Goal: Task Accomplishment & Management: Manage account settings

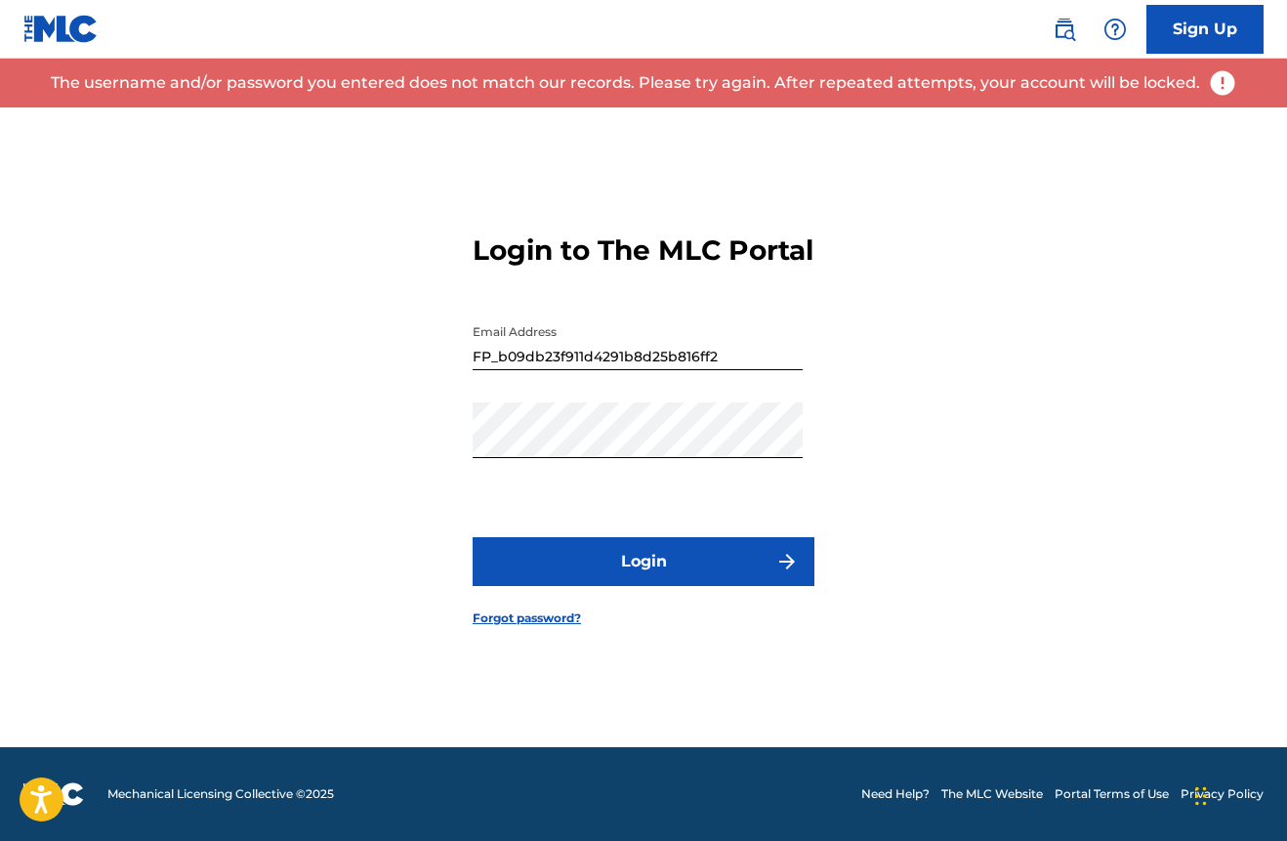
scroll to position [25, 0]
click at [617, 569] on button "Login" at bounding box center [644, 561] width 342 height 49
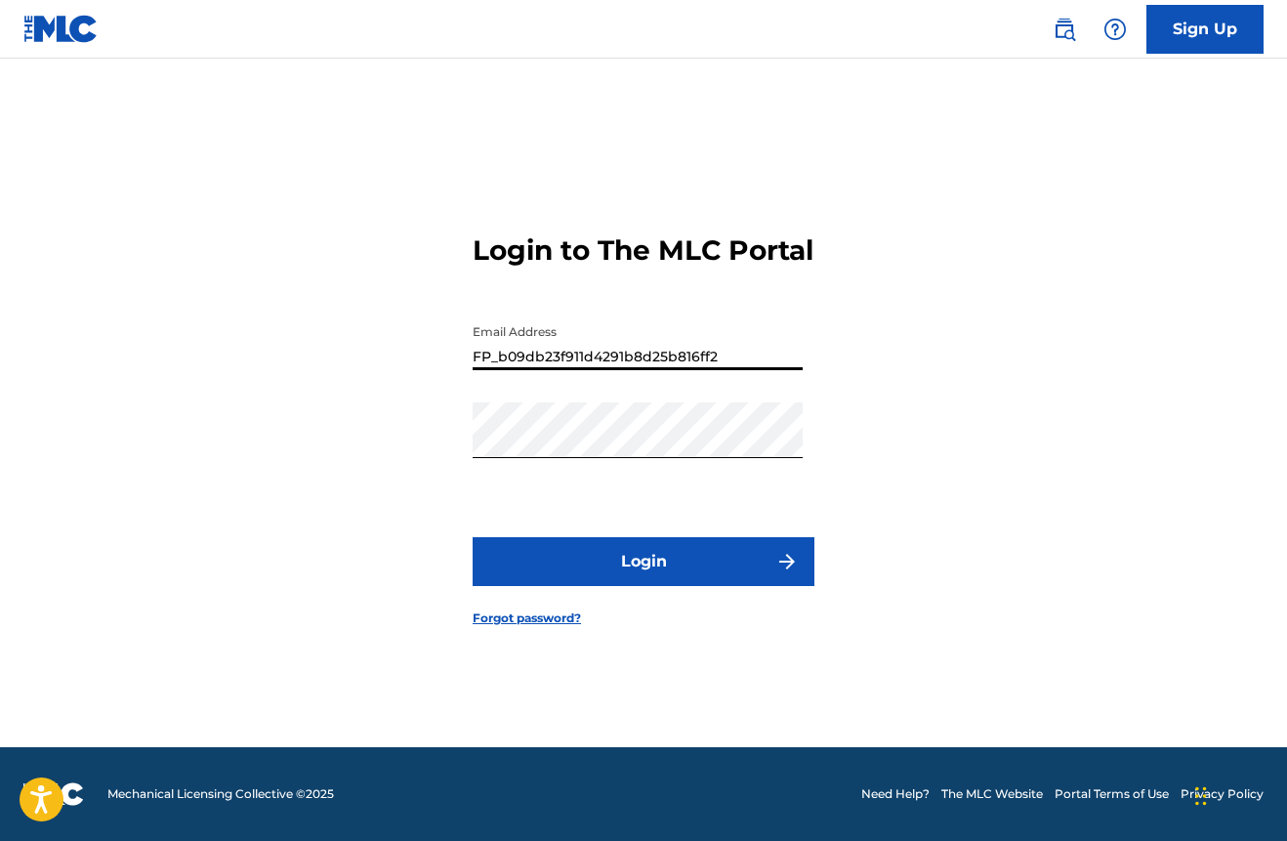
drag, startPoint x: 714, startPoint y: 356, endPoint x: 372, endPoint y: 285, distance: 349.1
click at [372, 285] on div "Login to The MLC Portal Email Address FP_b09db23f911d4291b8d25b816ff2 Password …" at bounding box center [643, 414] width 1287 height 665
type input "[EMAIL_ADDRESS][DOMAIN_NAME]"
click at [644, 561] on button "Login" at bounding box center [644, 561] width 342 height 49
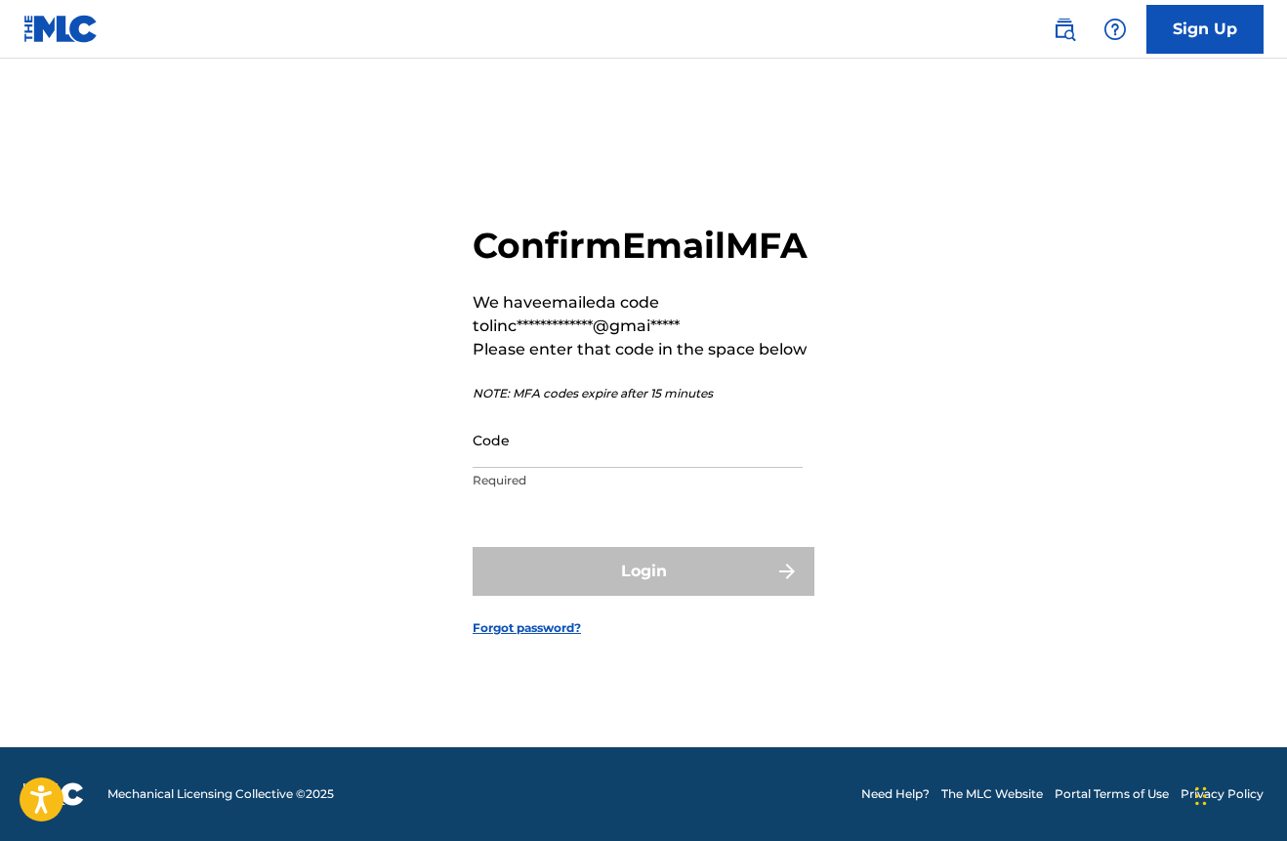
click at [541, 455] on input "Code" at bounding box center [638, 440] width 330 height 56
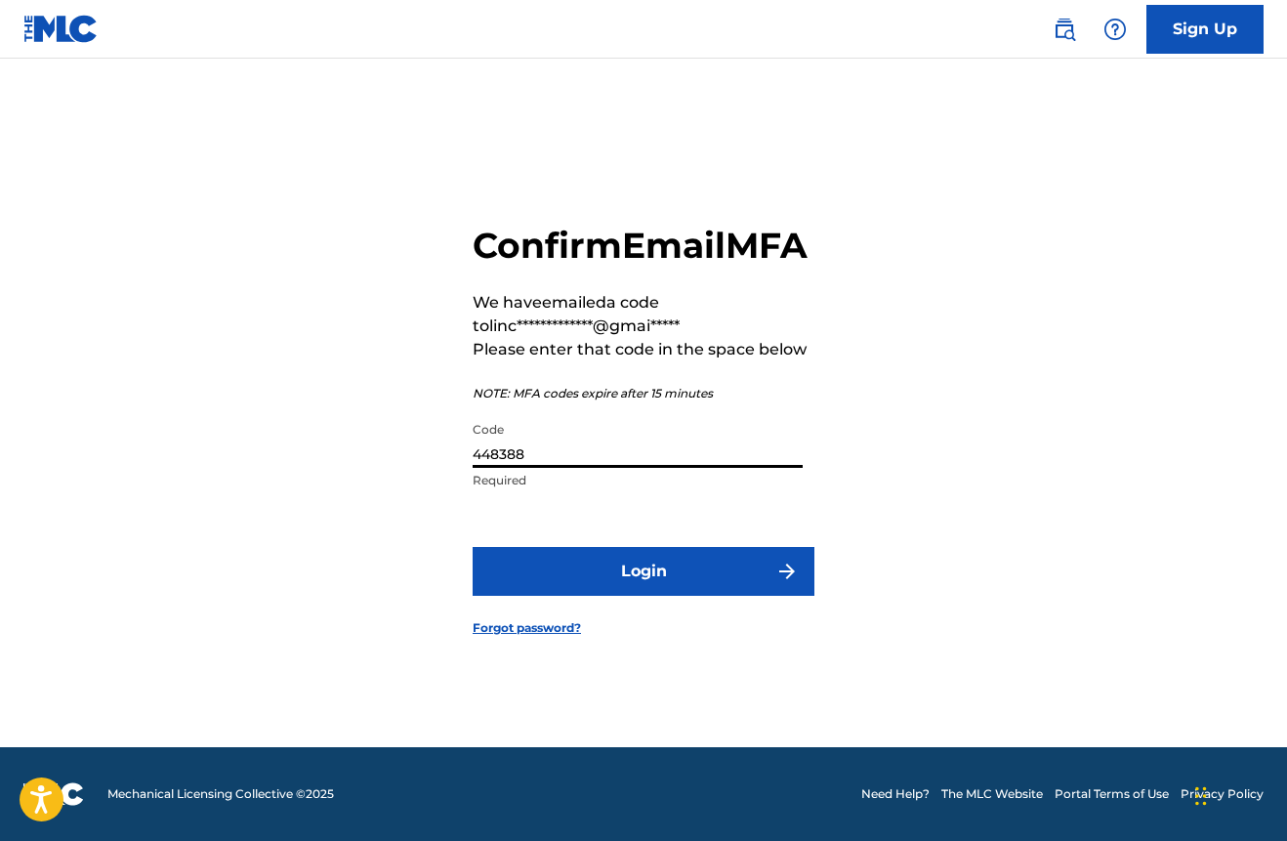
type input "448388"
click at [644, 570] on button "Login" at bounding box center [644, 571] width 342 height 49
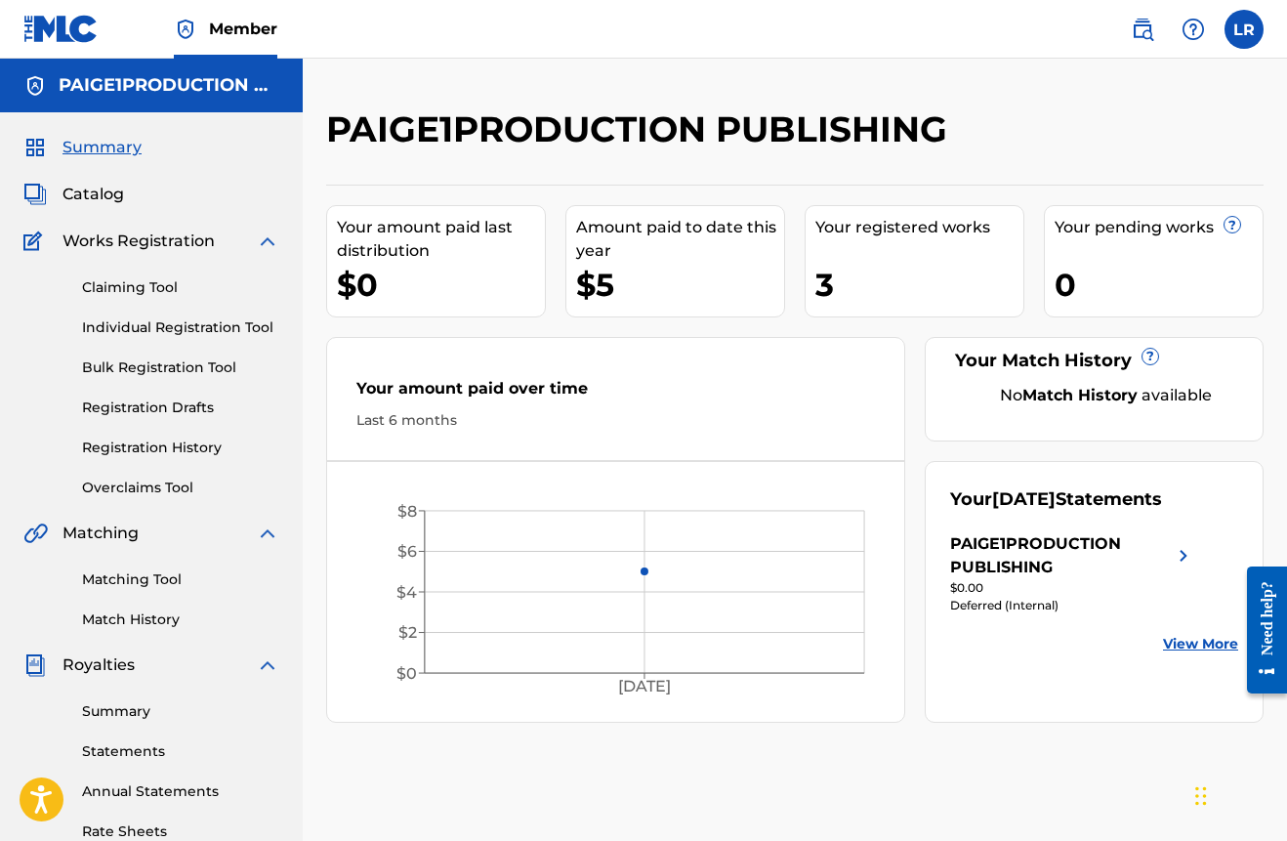
click at [104, 195] on span "Catalog" at bounding box center [93, 194] width 62 height 23
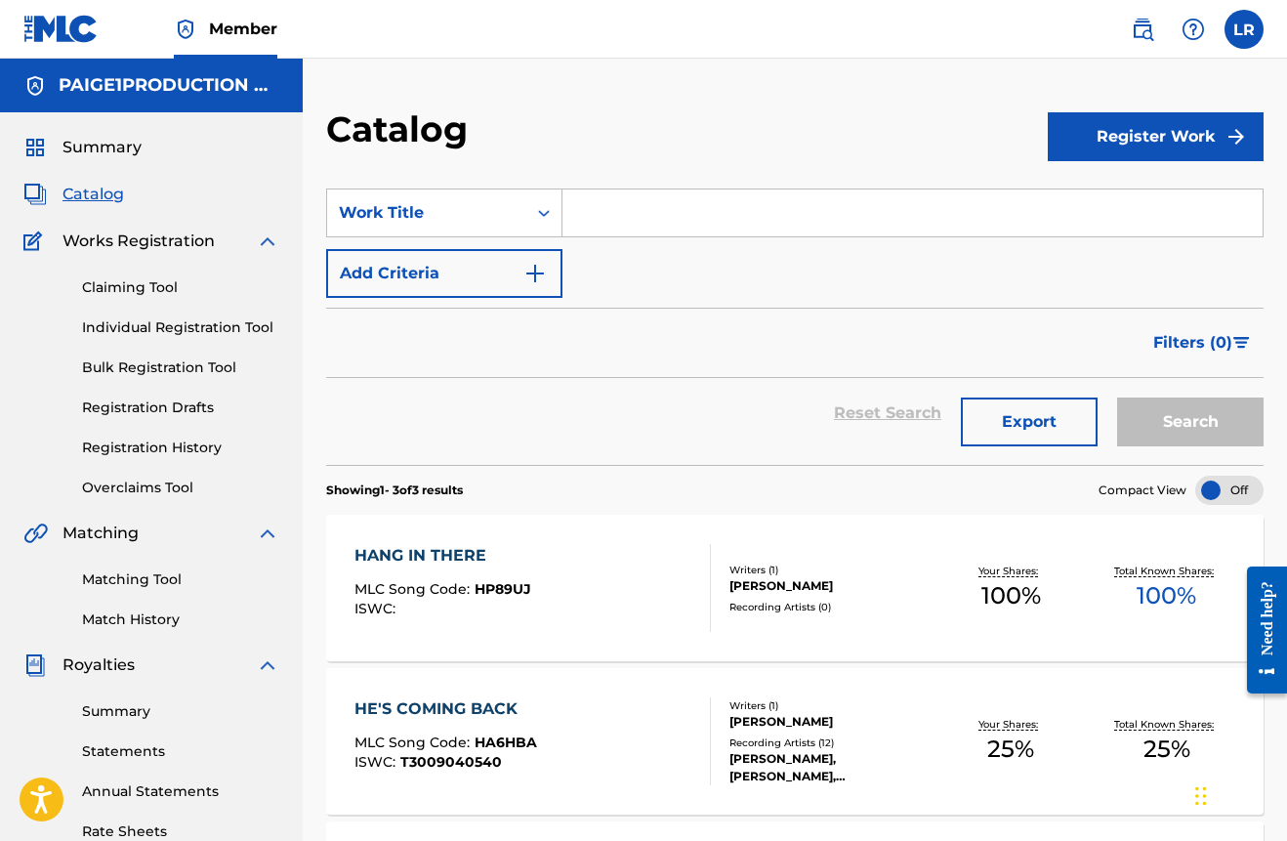
click at [954, 601] on div "Your Shares: 100 %" at bounding box center [1012, 589] width 156 height 60
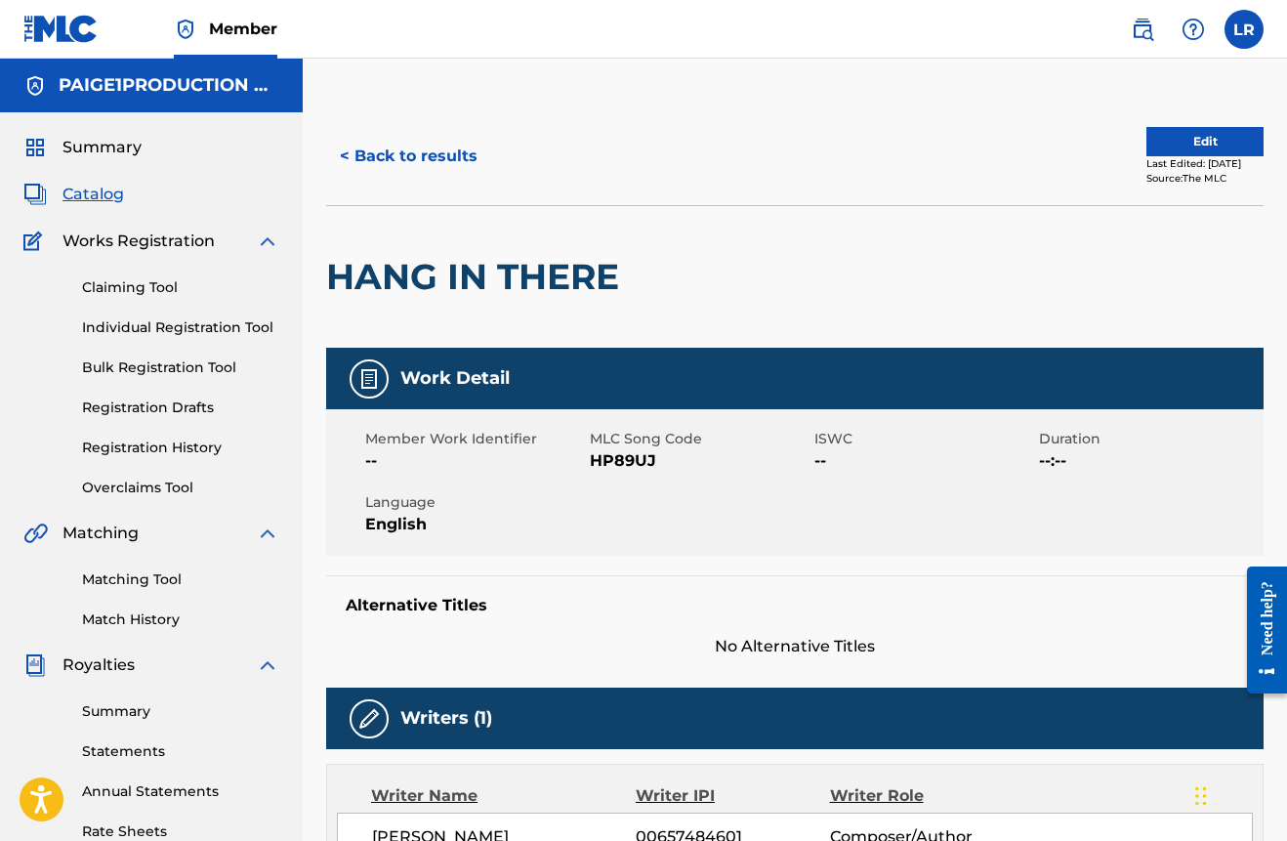
click at [812, 459] on div "MLC Song Code HP89UJ" at bounding box center [702, 451] width 225 height 44
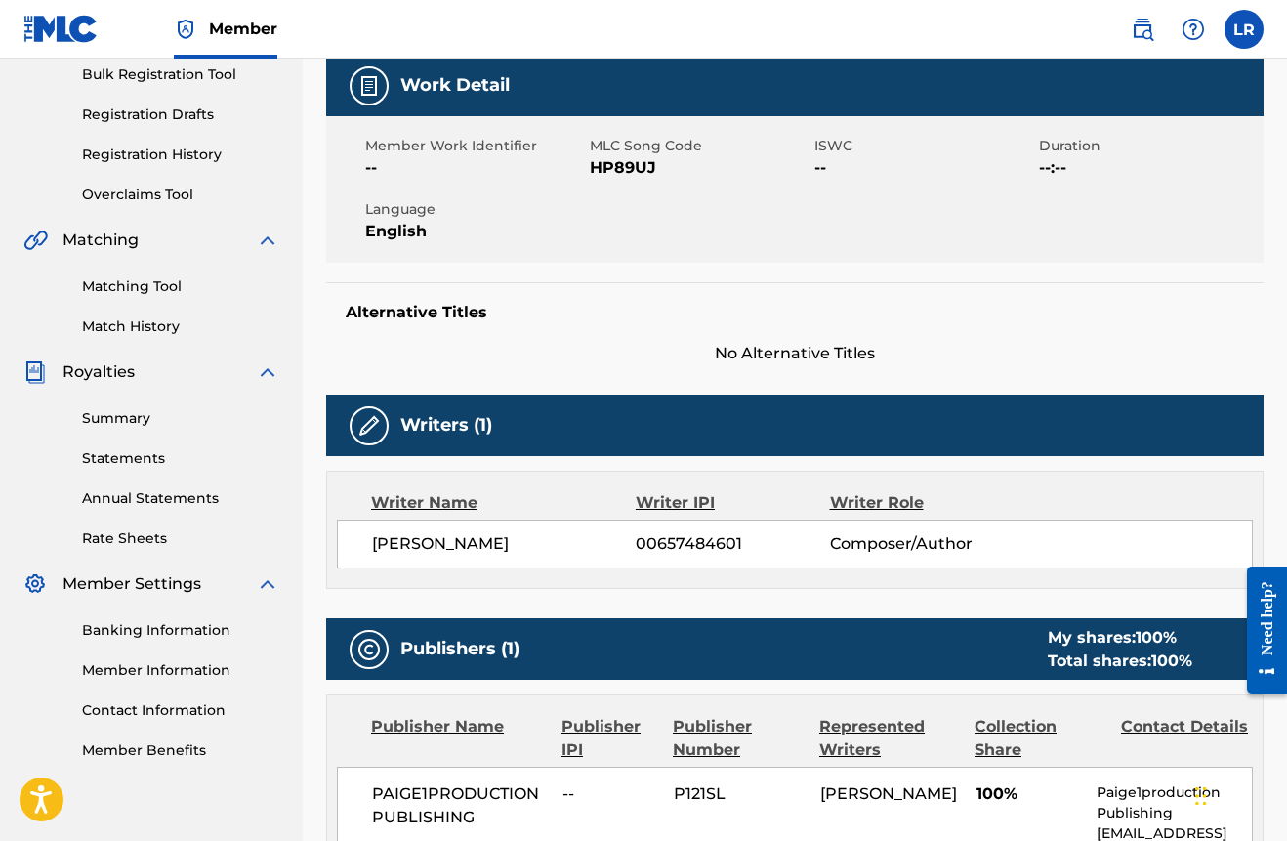
scroll to position [166, 0]
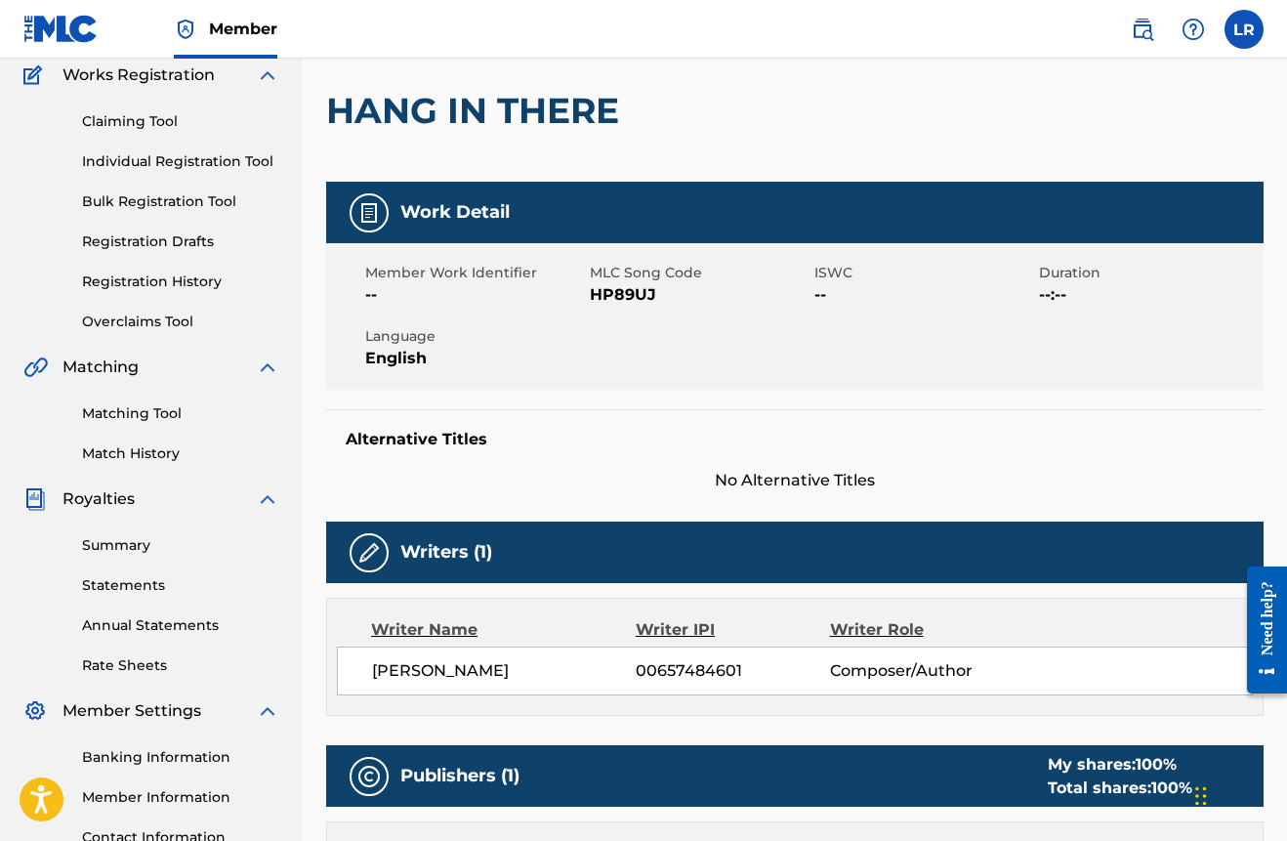
click at [372, 211] on img at bounding box center [368, 212] width 23 height 23
click at [459, 273] on span "Member Work Identifier" at bounding box center [475, 273] width 220 height 21
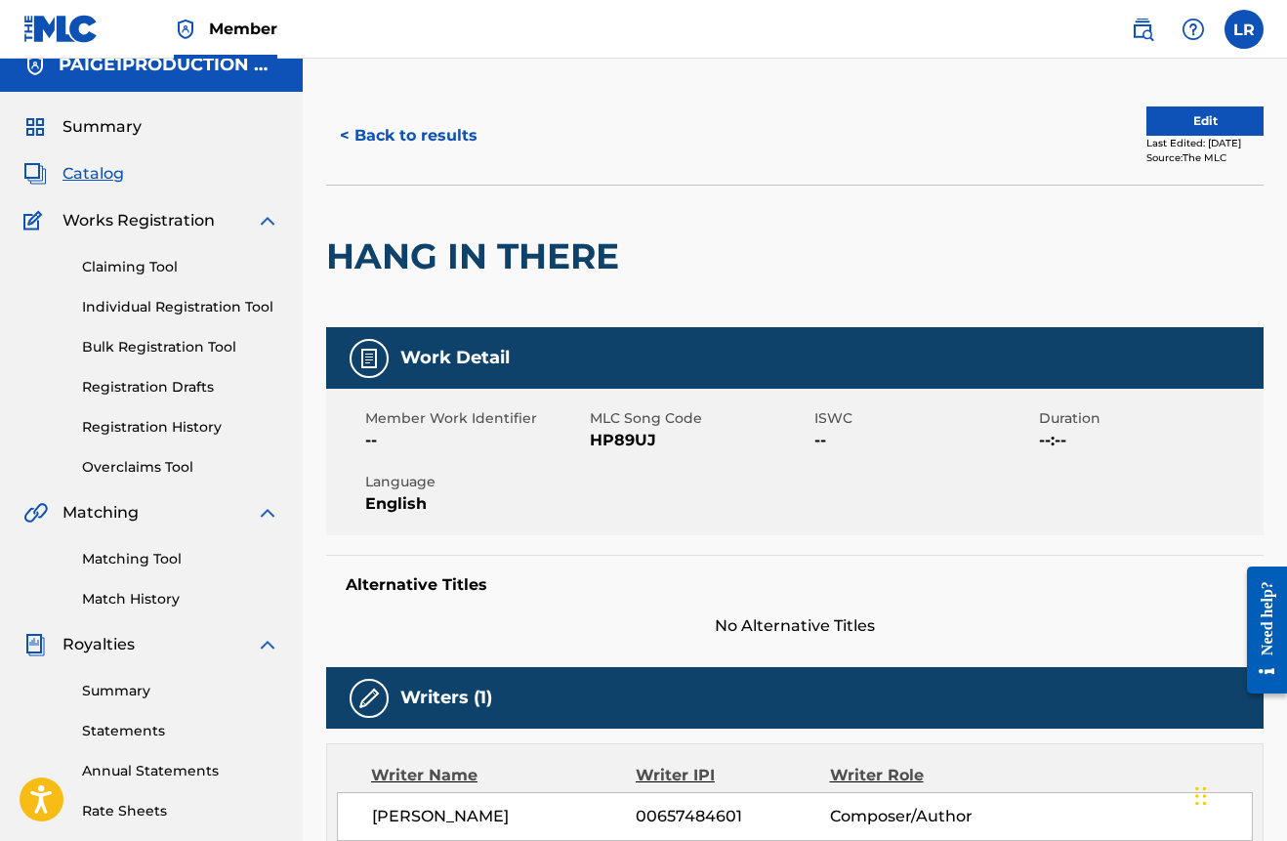
scroll to position [0, 0]
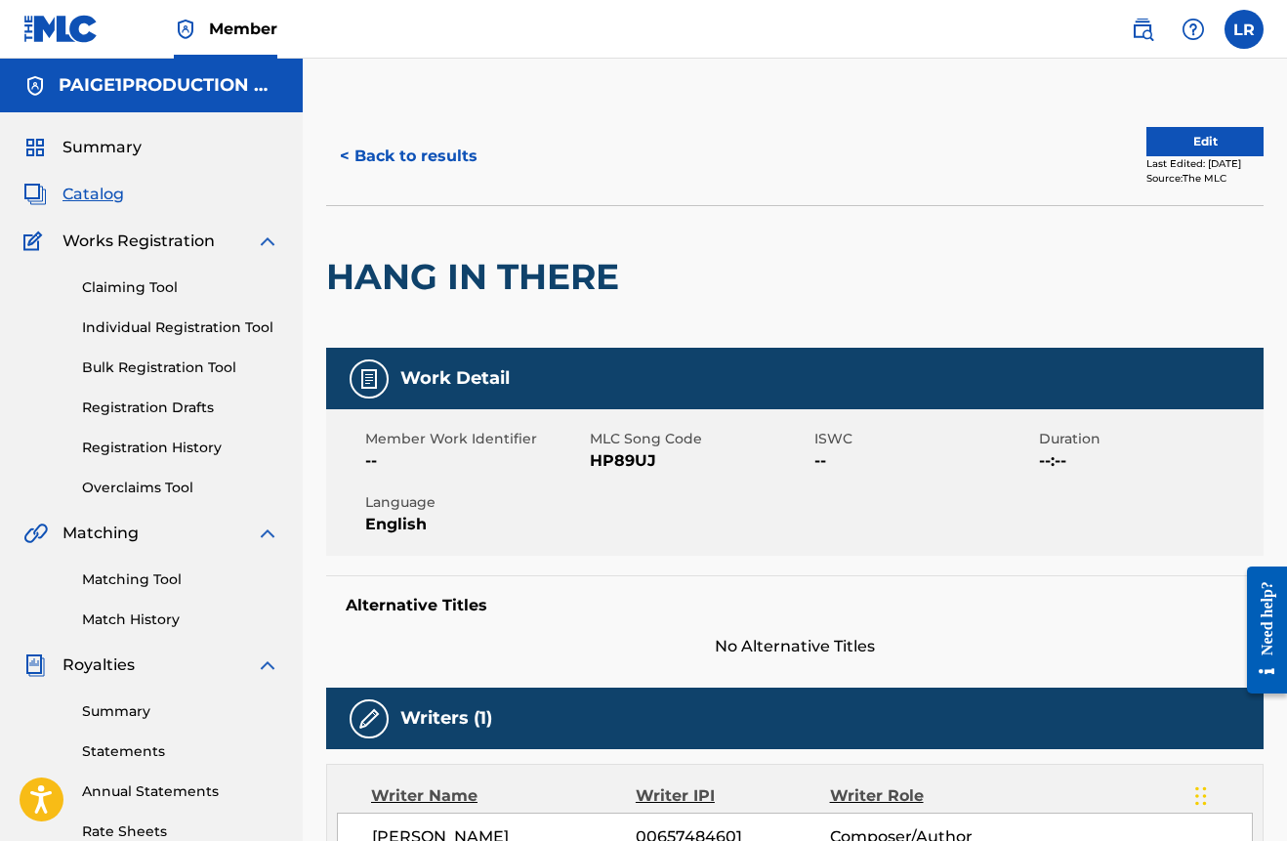
click at [1202, 136] on button "Edit" at bounding box center [1204, 141] width 117 height 29
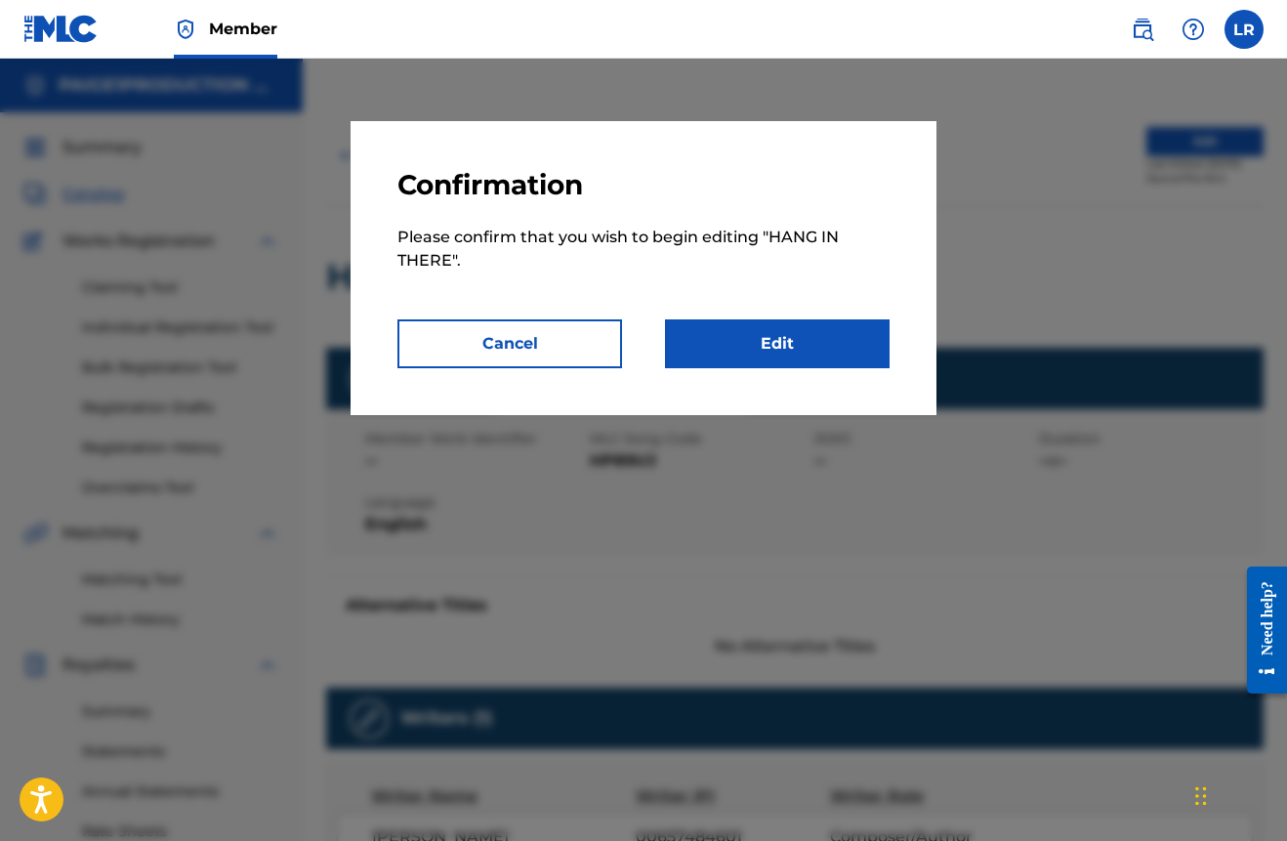
click at [762, 320] on link "Edit" at bounding box center [777, 343] width 225 height 49
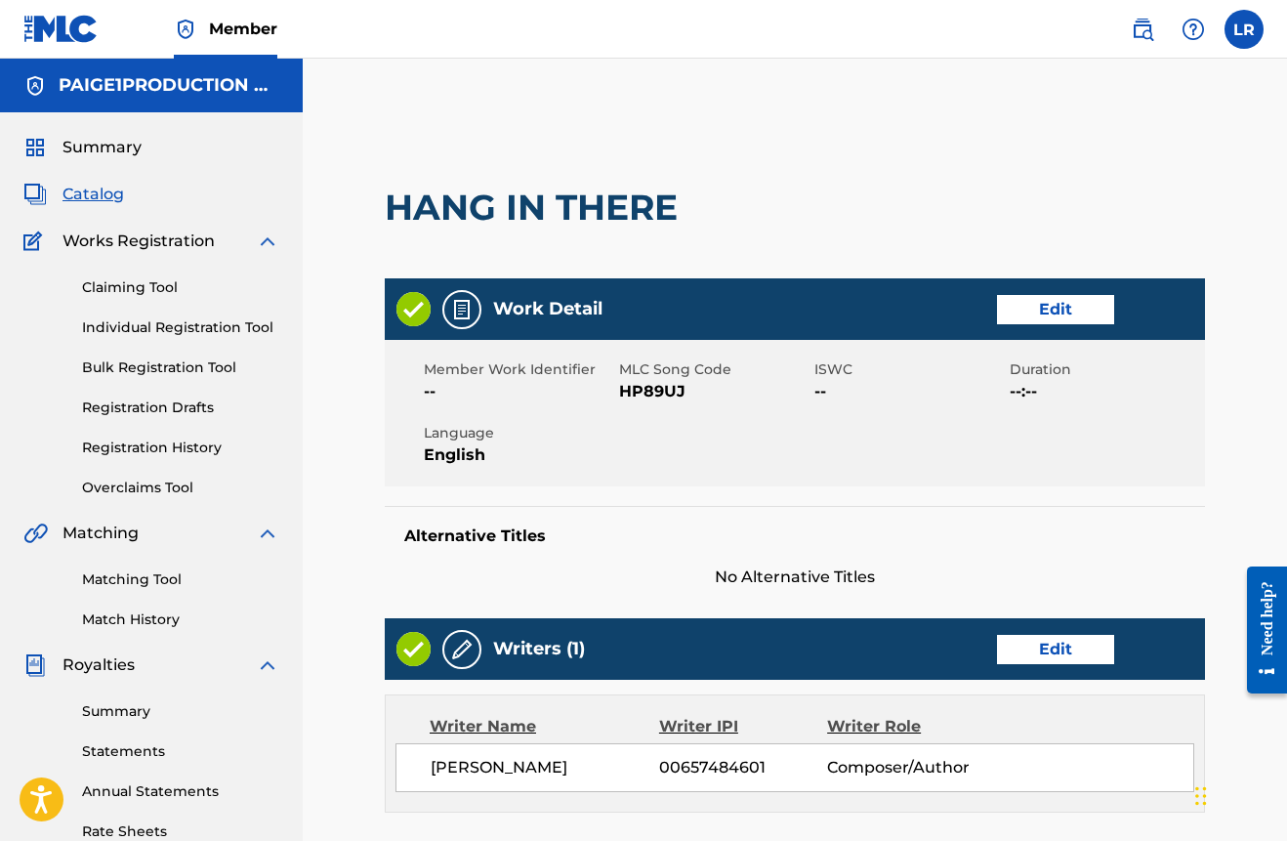
click at [1035, 306] on link "Edit" at bounding box center [1055, 309] width 117 height 29
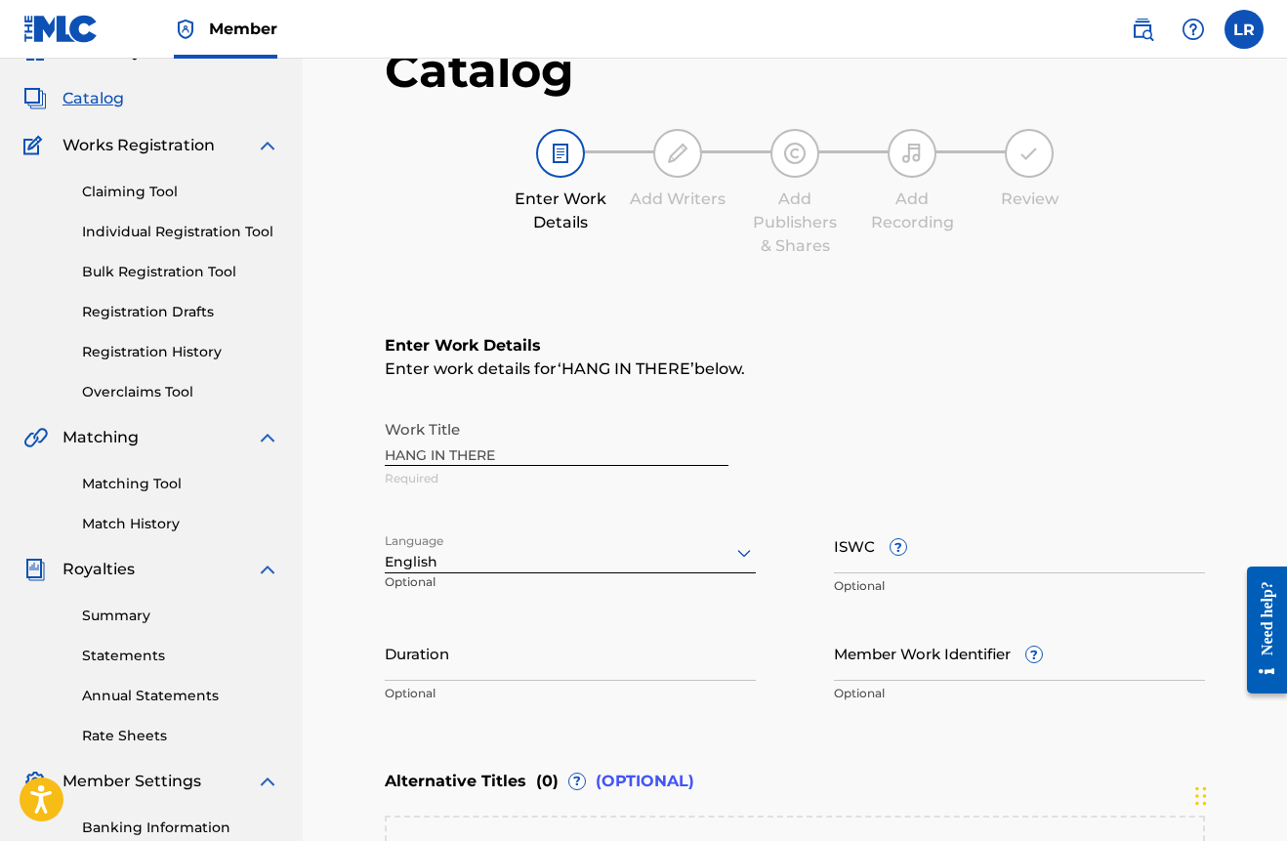
scroll to position [166, 0]
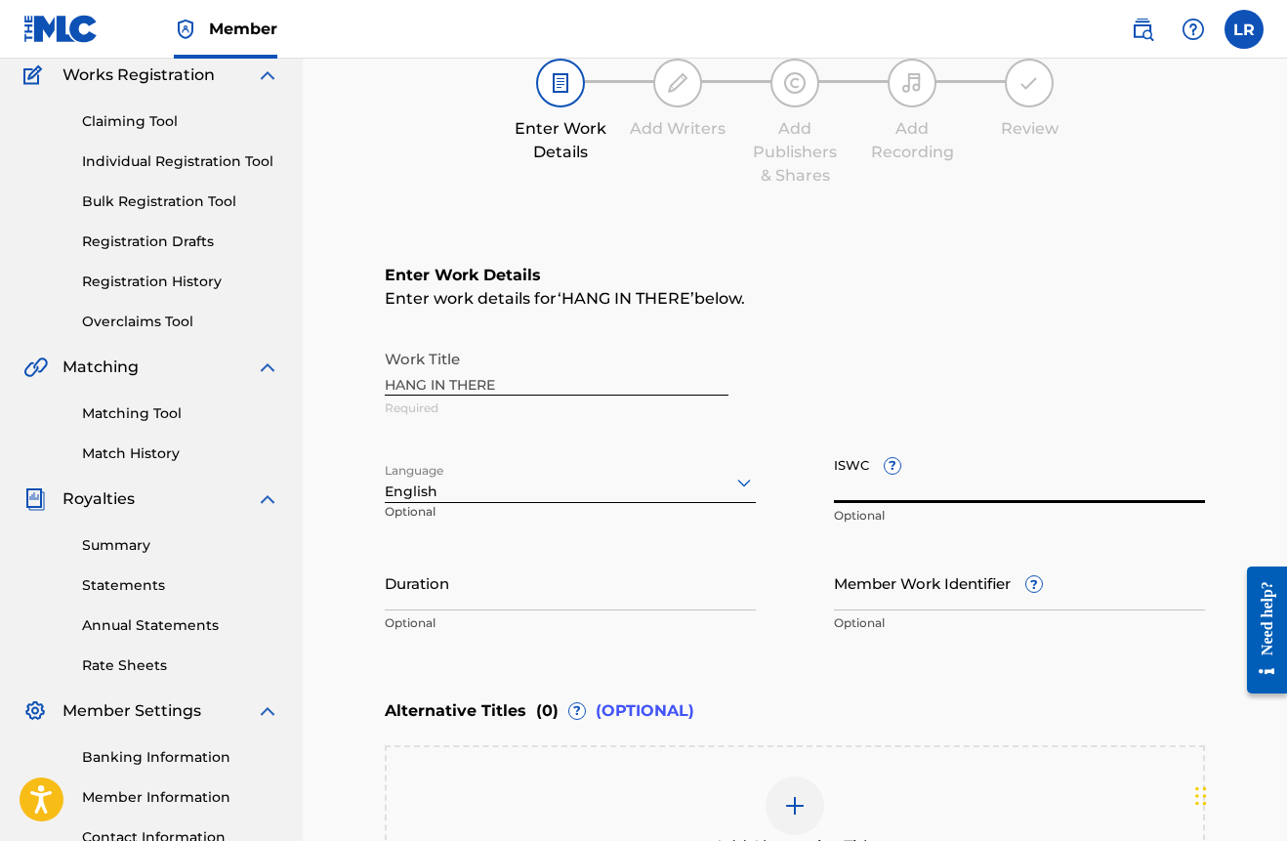
click at [925, 493] on input "ISWC ?" at bounding box center [1019, 475] width 371 height 56
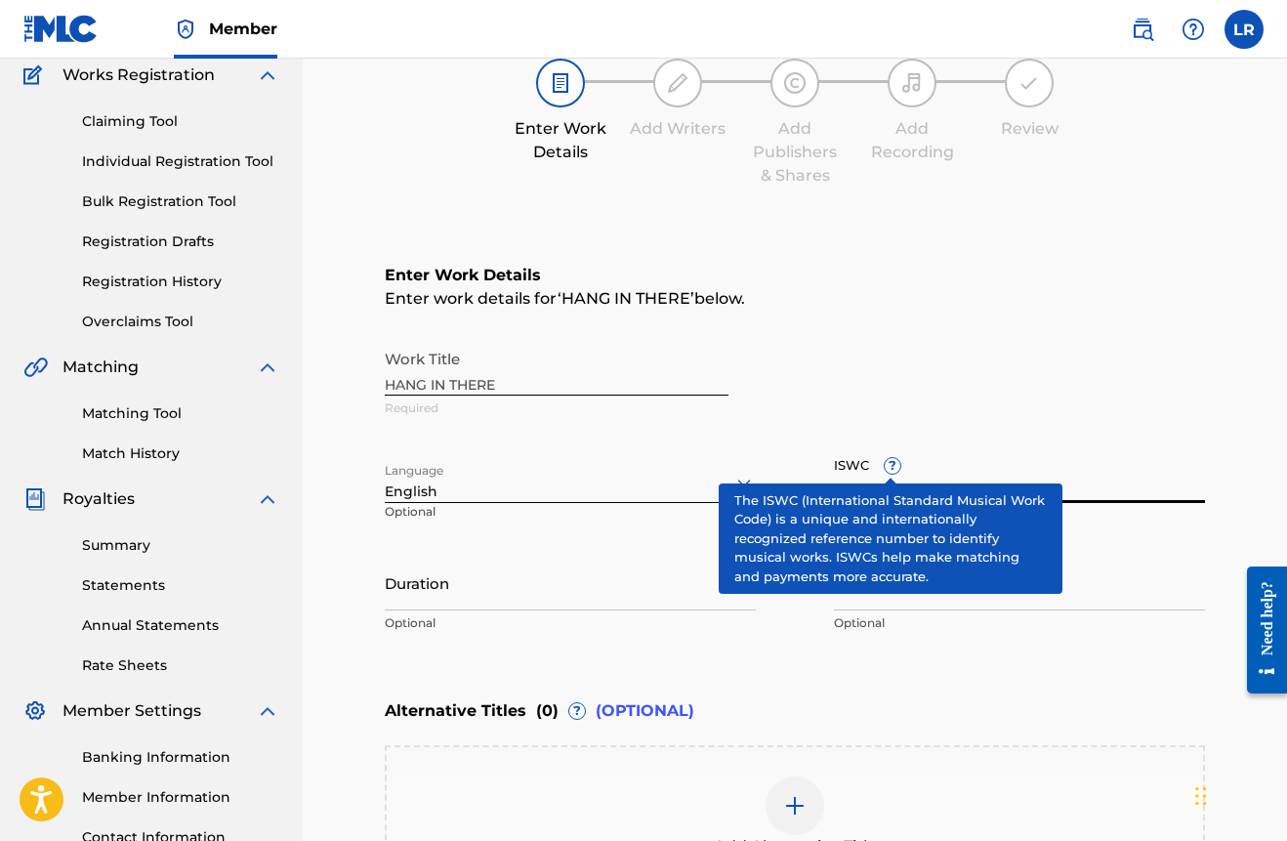
click at [891, 466] on div "ISWC ? Optional" at bounding box center [1019, 491] width 371 height 88
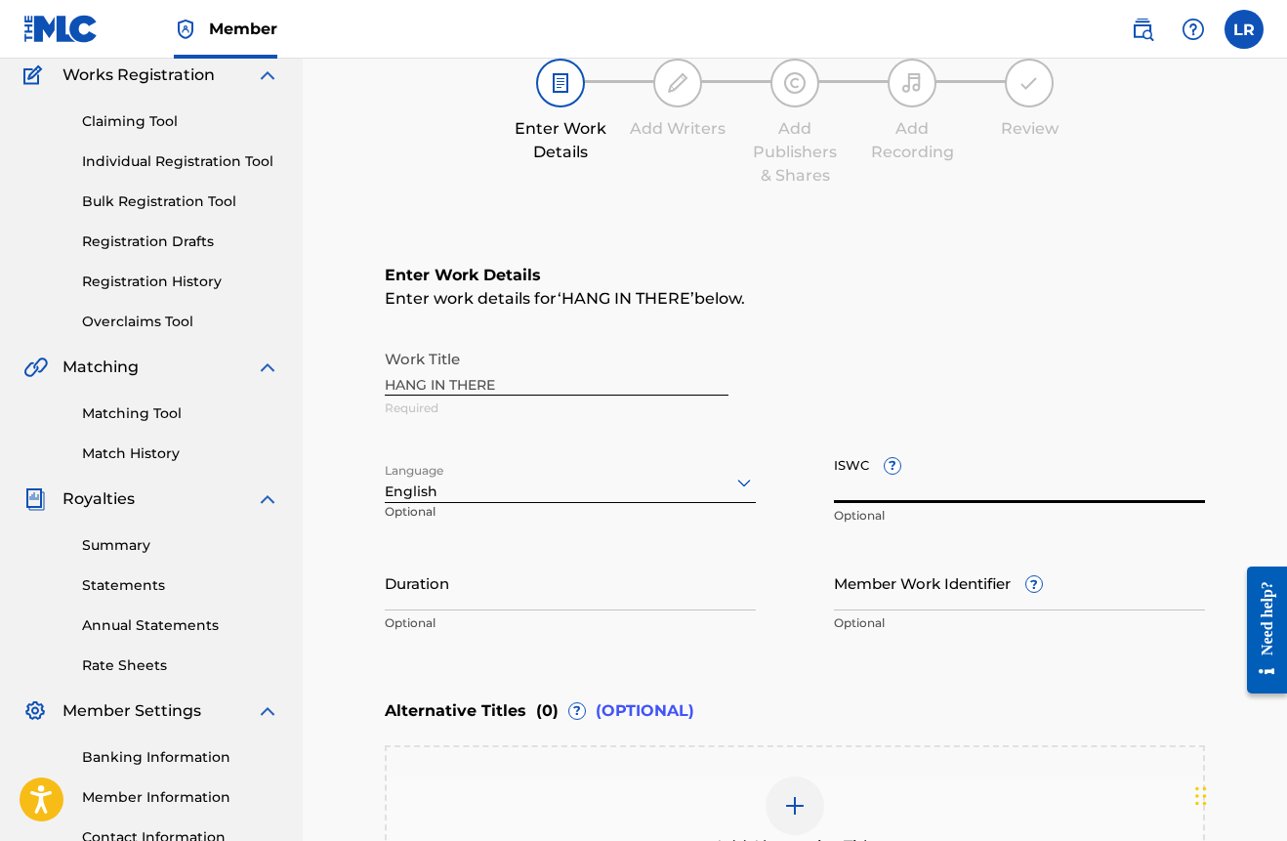
paste input "[URL][DOMAIN_NAME]"
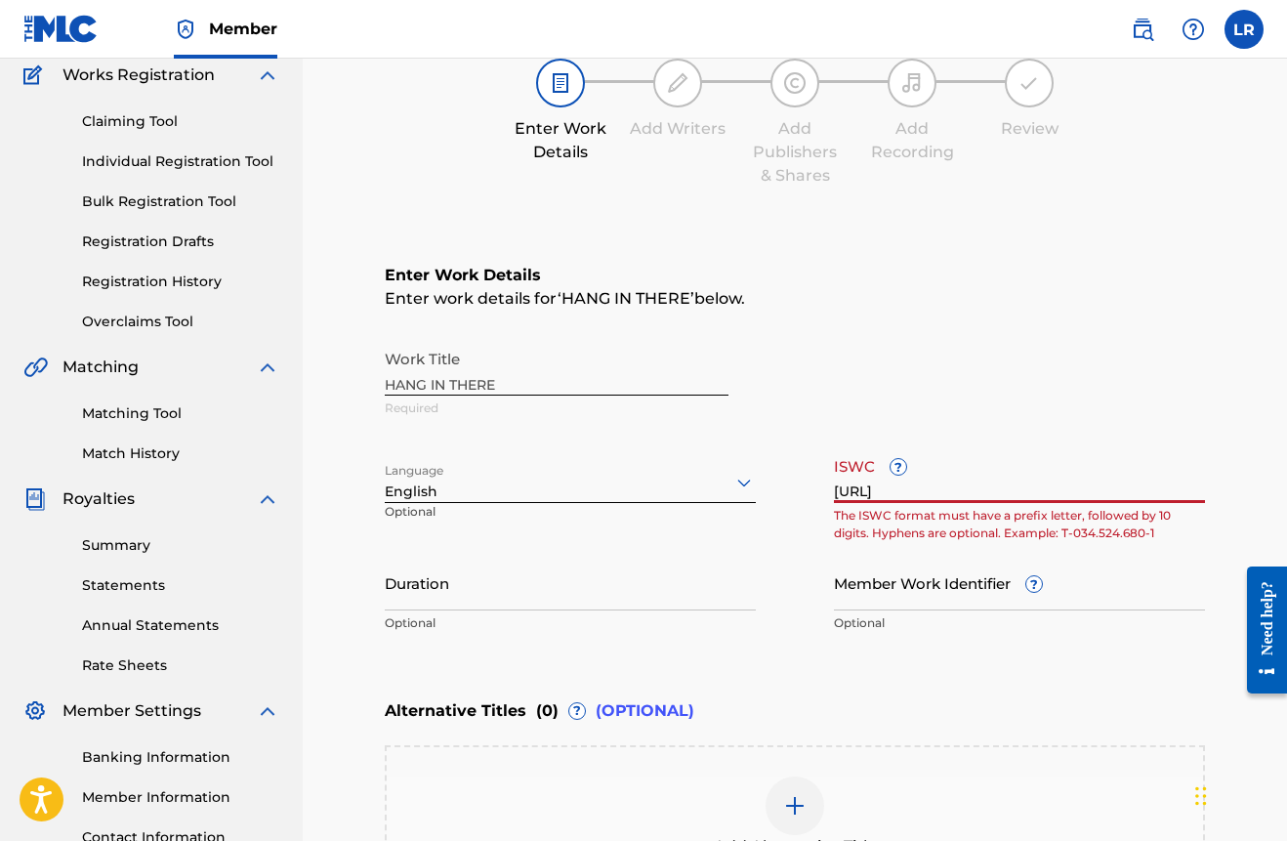
click at [978, 491] on input "[URL]" at bounding box center [1019, 475] width 371 height 56
type input "h"
type input "u"
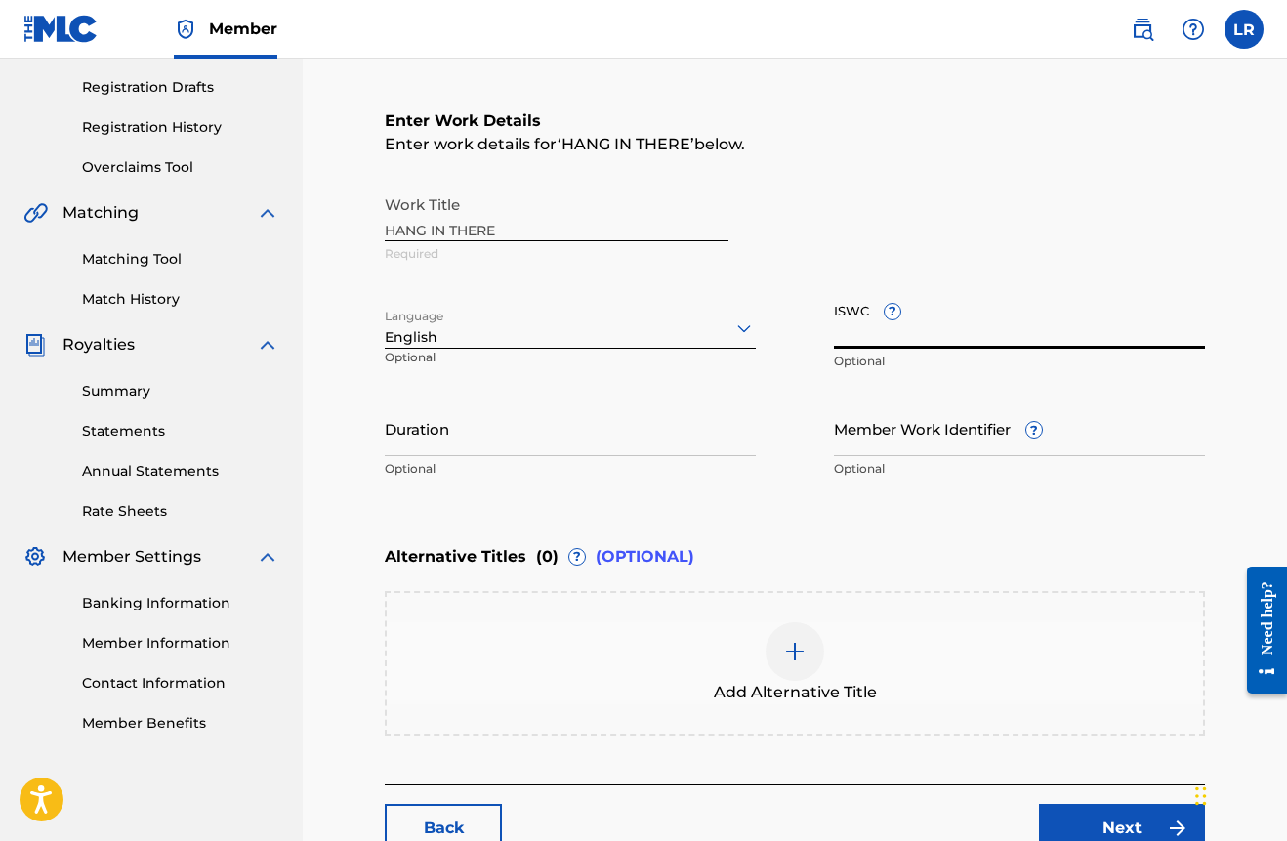
scroll to position [455, 0]
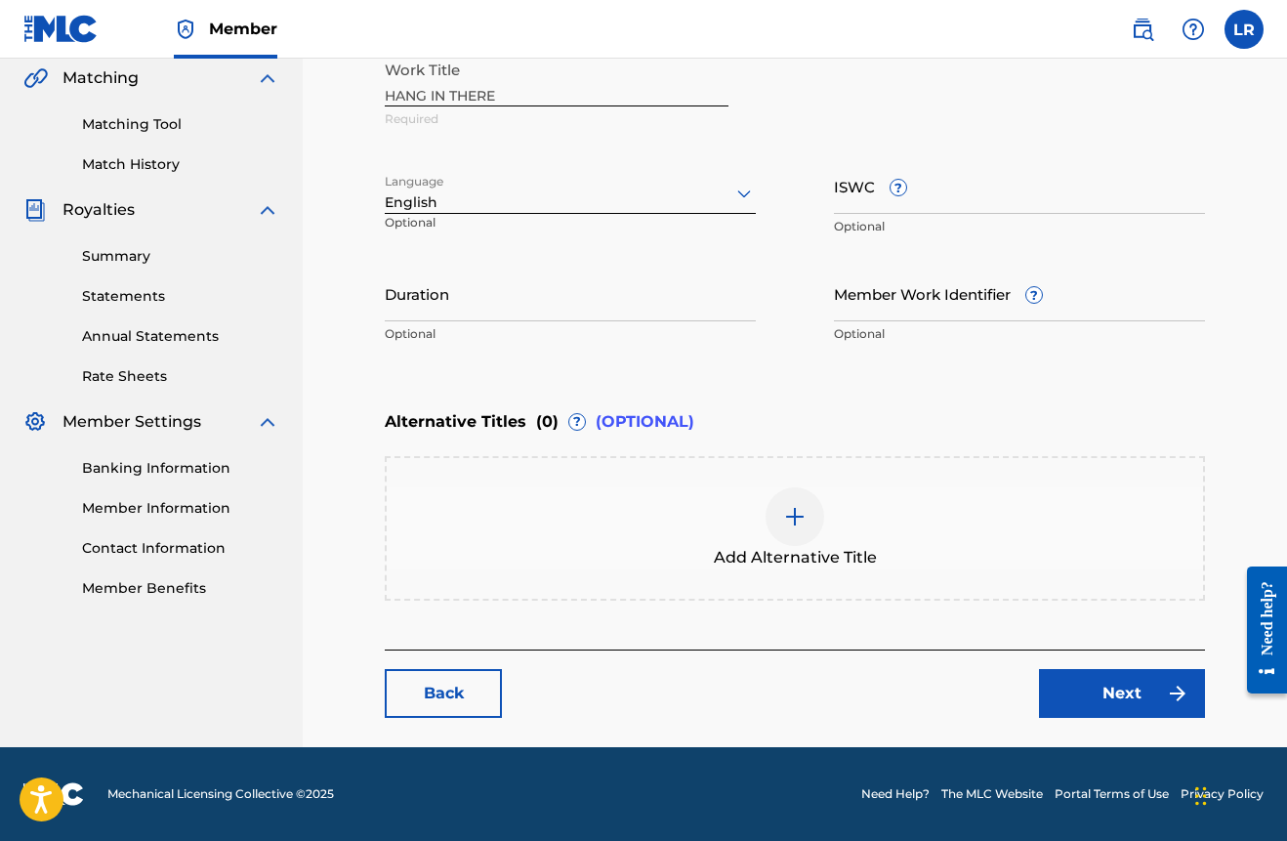
click at [1130, 711] on link "Next" at bounding box center [1122, 693] width 166 height 49
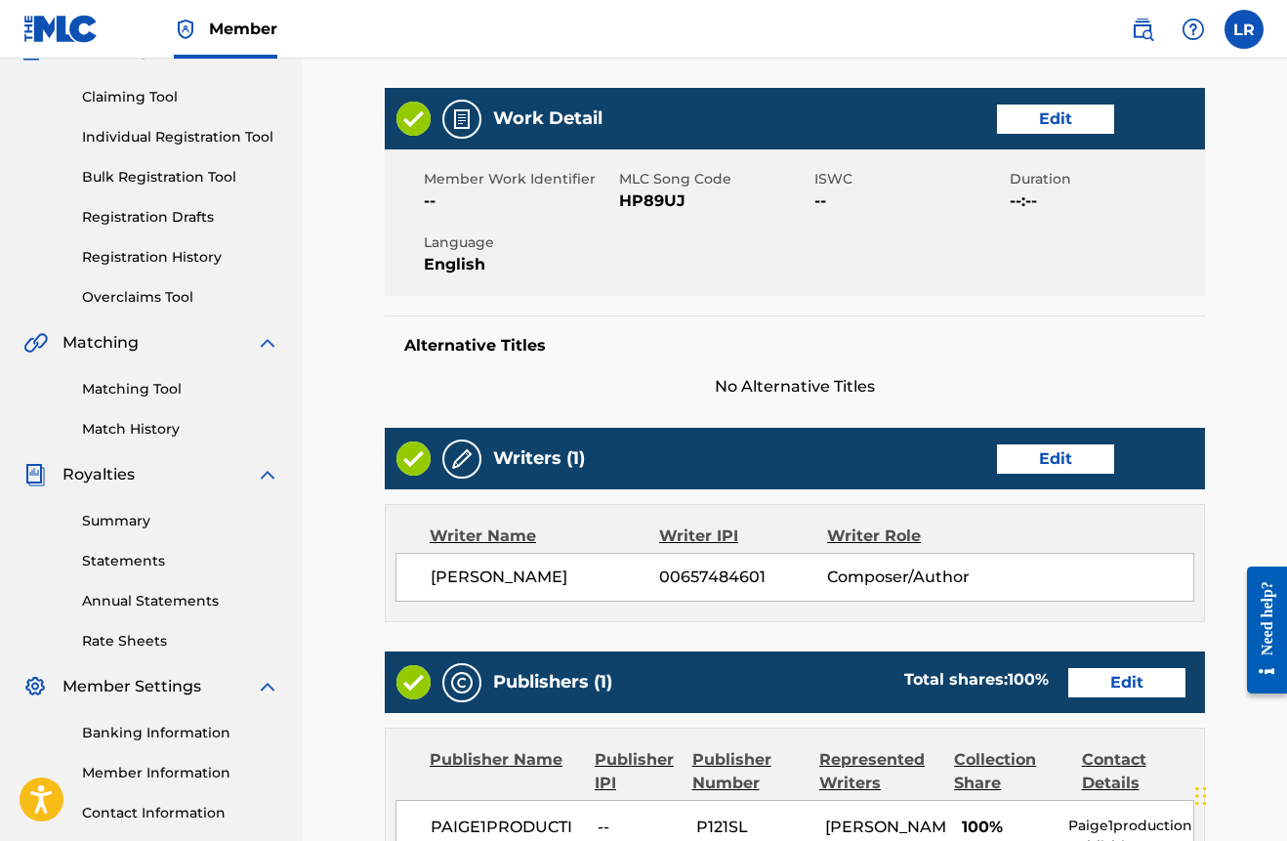
scroll to position [286, 0]
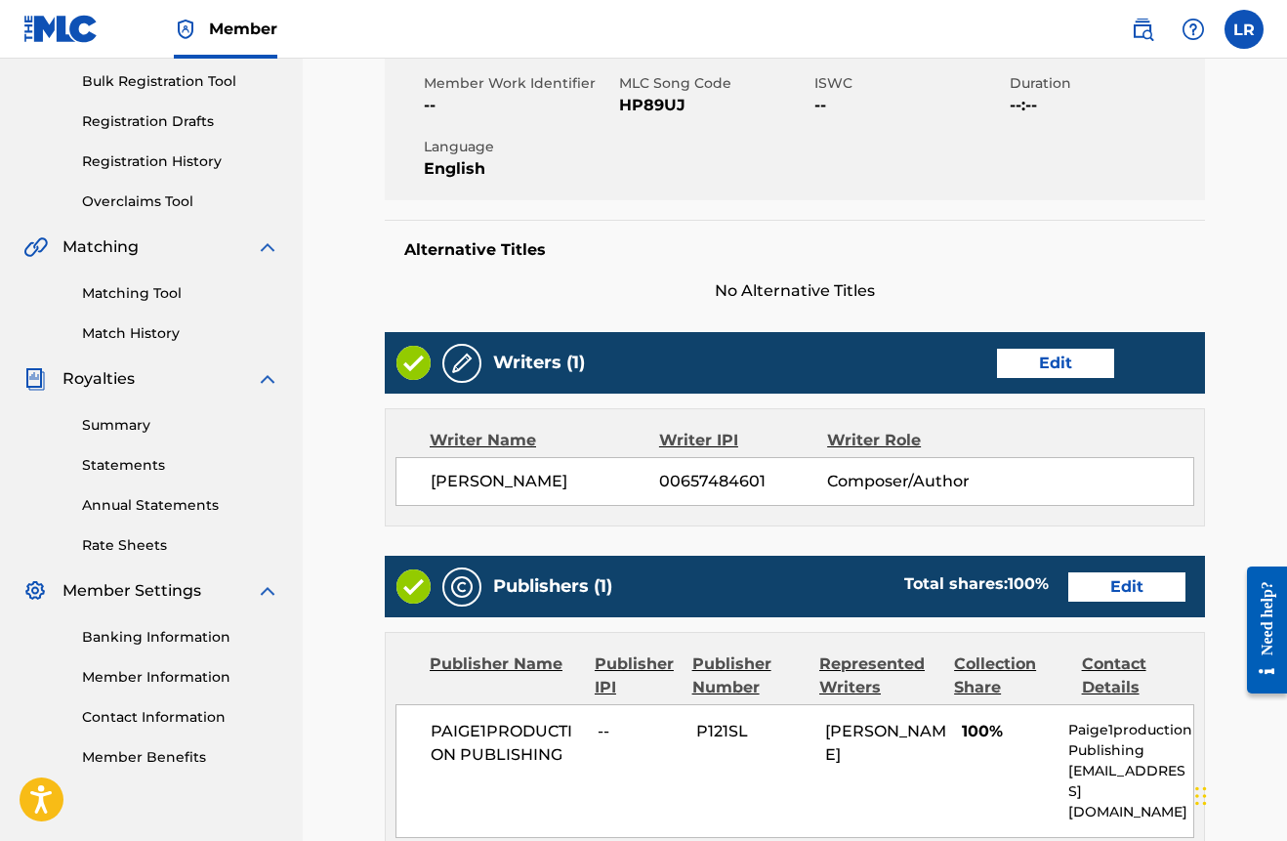
click at [1054, 365] on link "Edit" at bounding box center [1055, 363] width 117 height 29
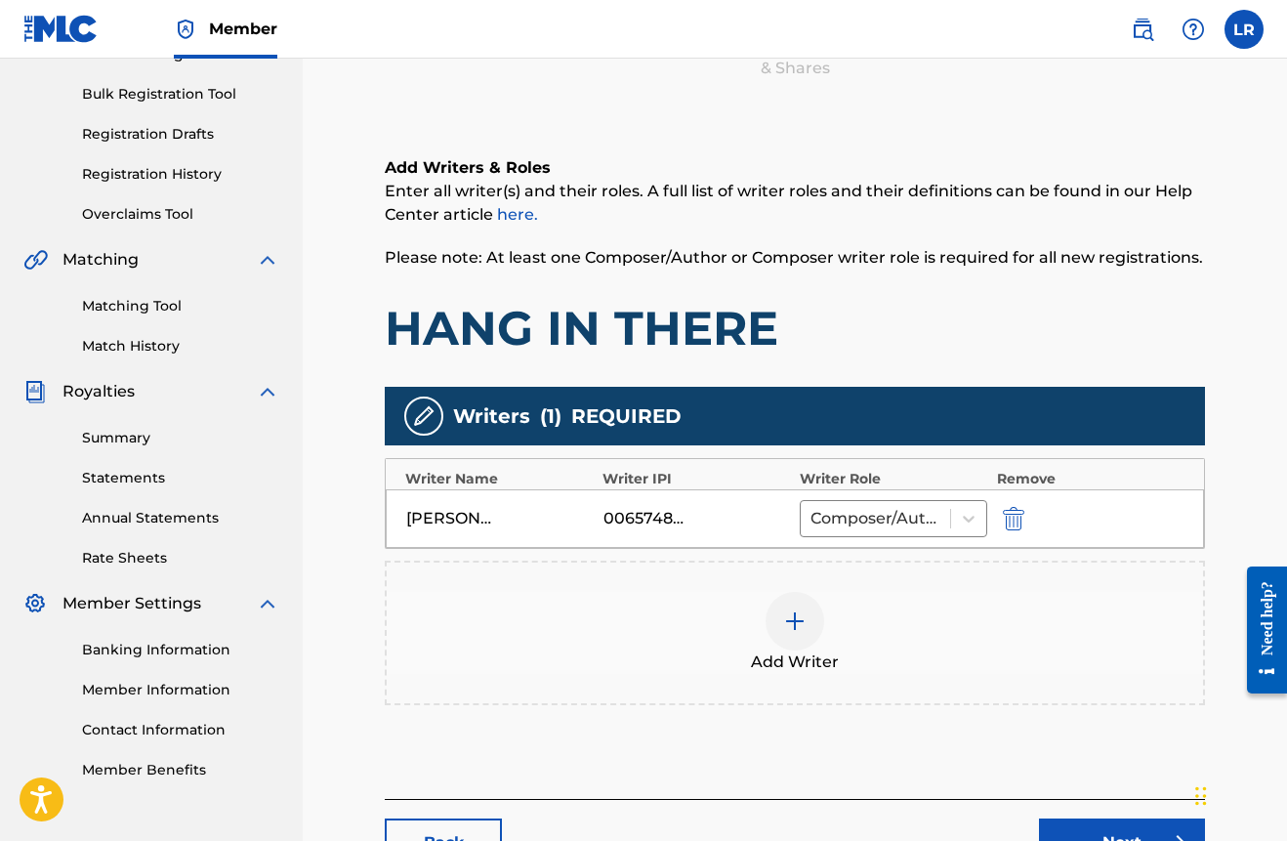
scroll to position [423, 0]
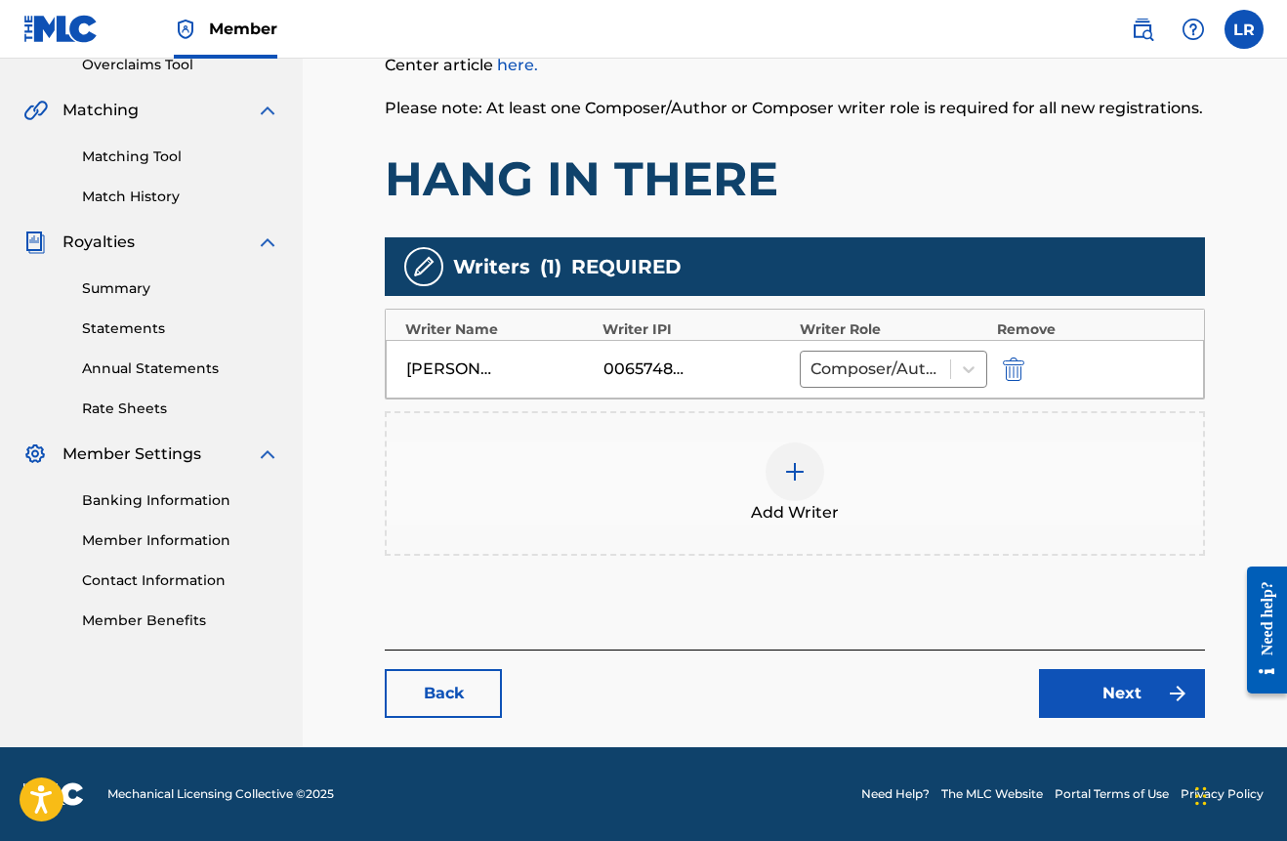
click at [1112, 689] on link "Next" at bounding box center [1122, 693] width 166 height 49
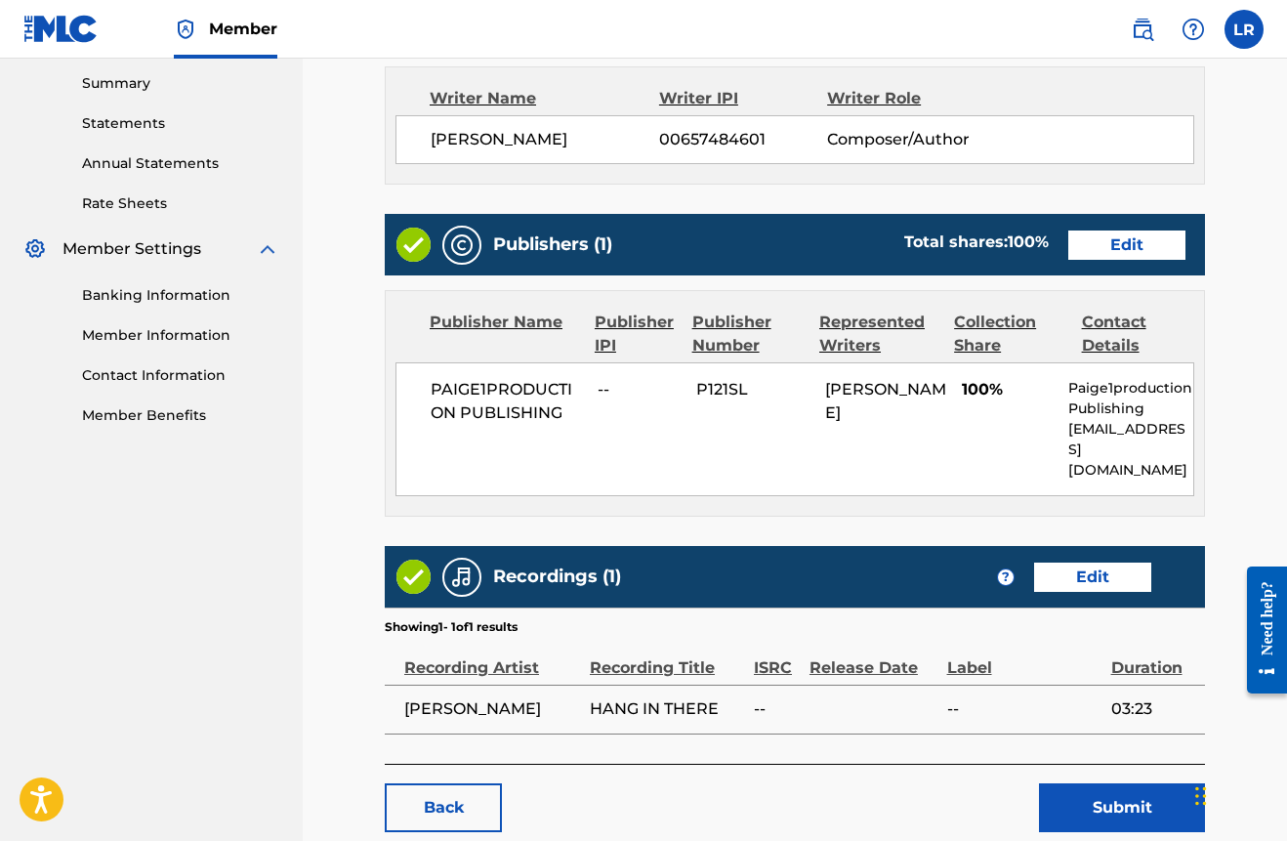
scroll to position [670, 0]
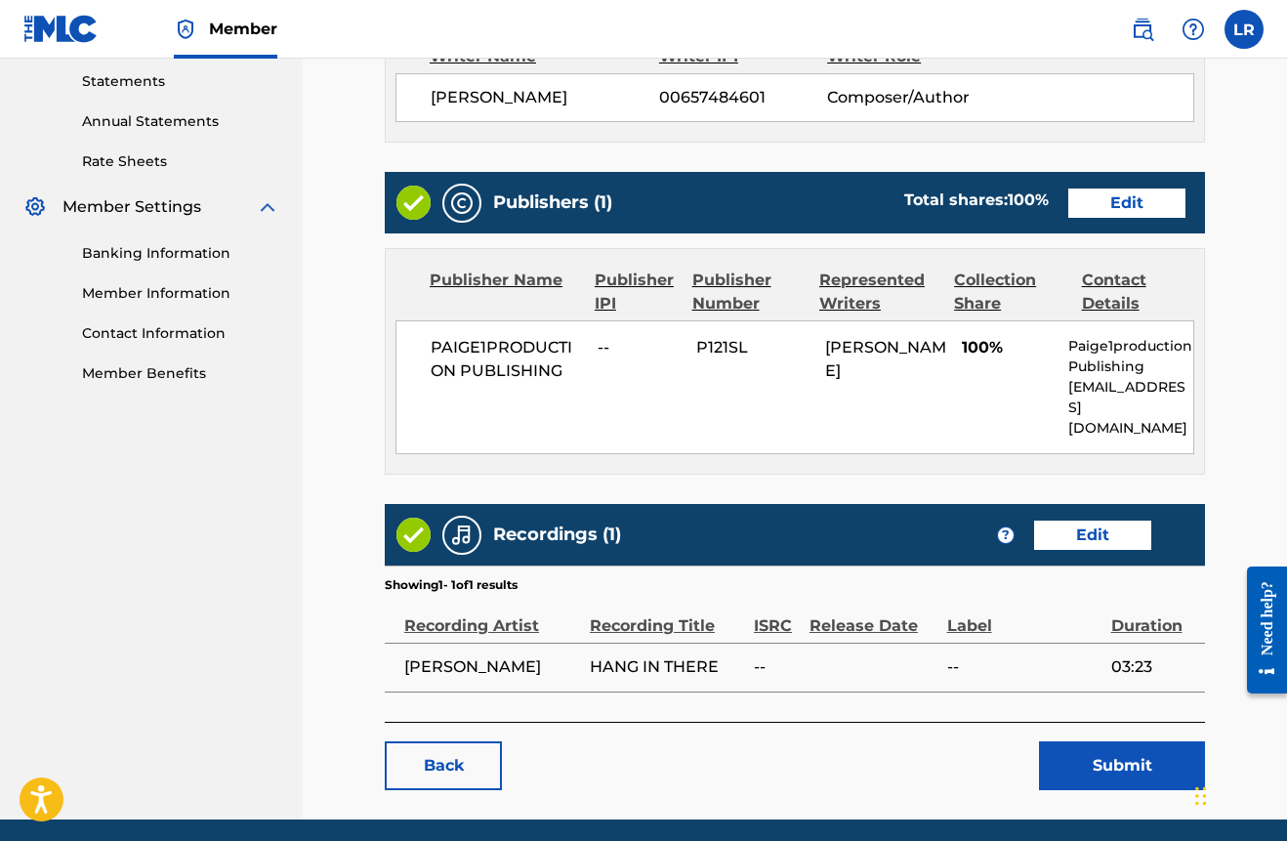
click at [1100, 520] on link "Edit" at bounding box center [1092, 534] width 117 height 29
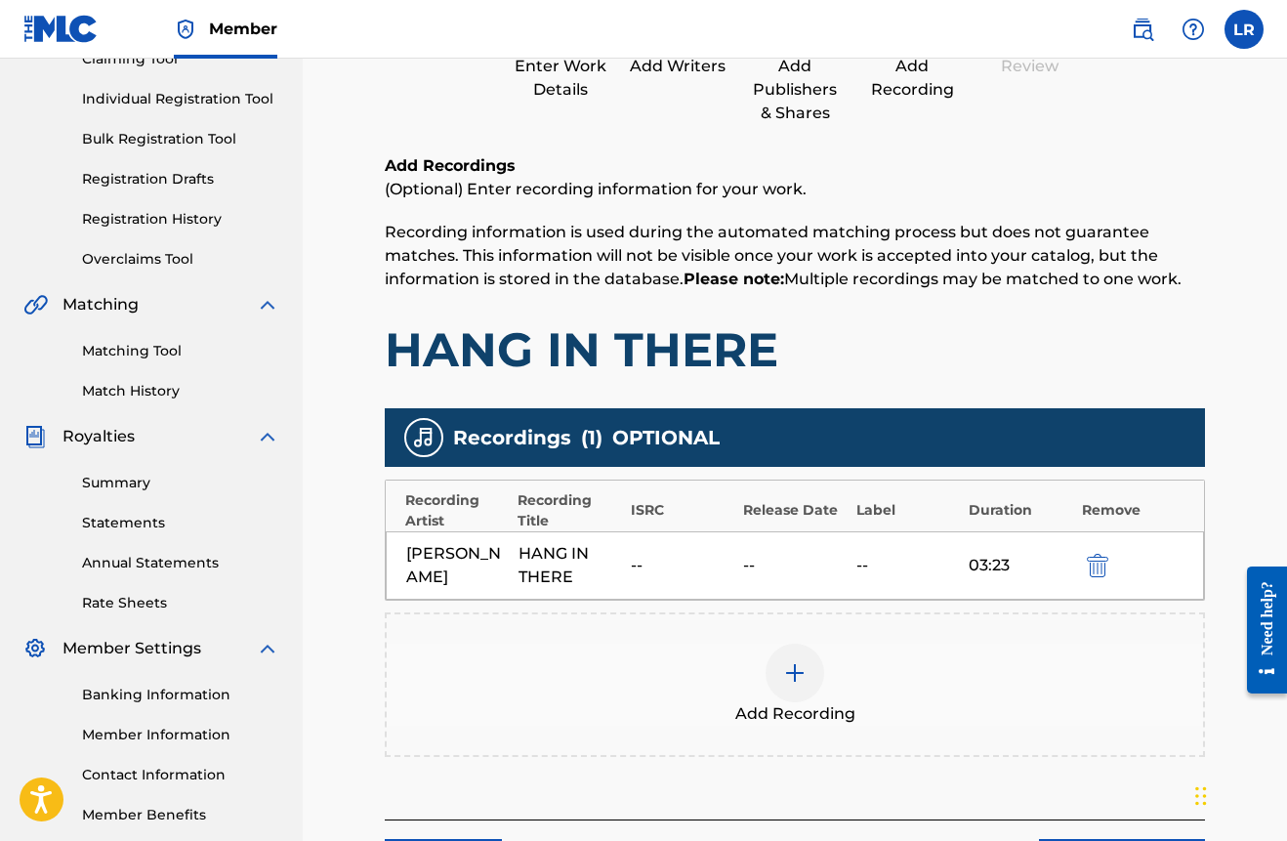
scroll to position [323, 0]
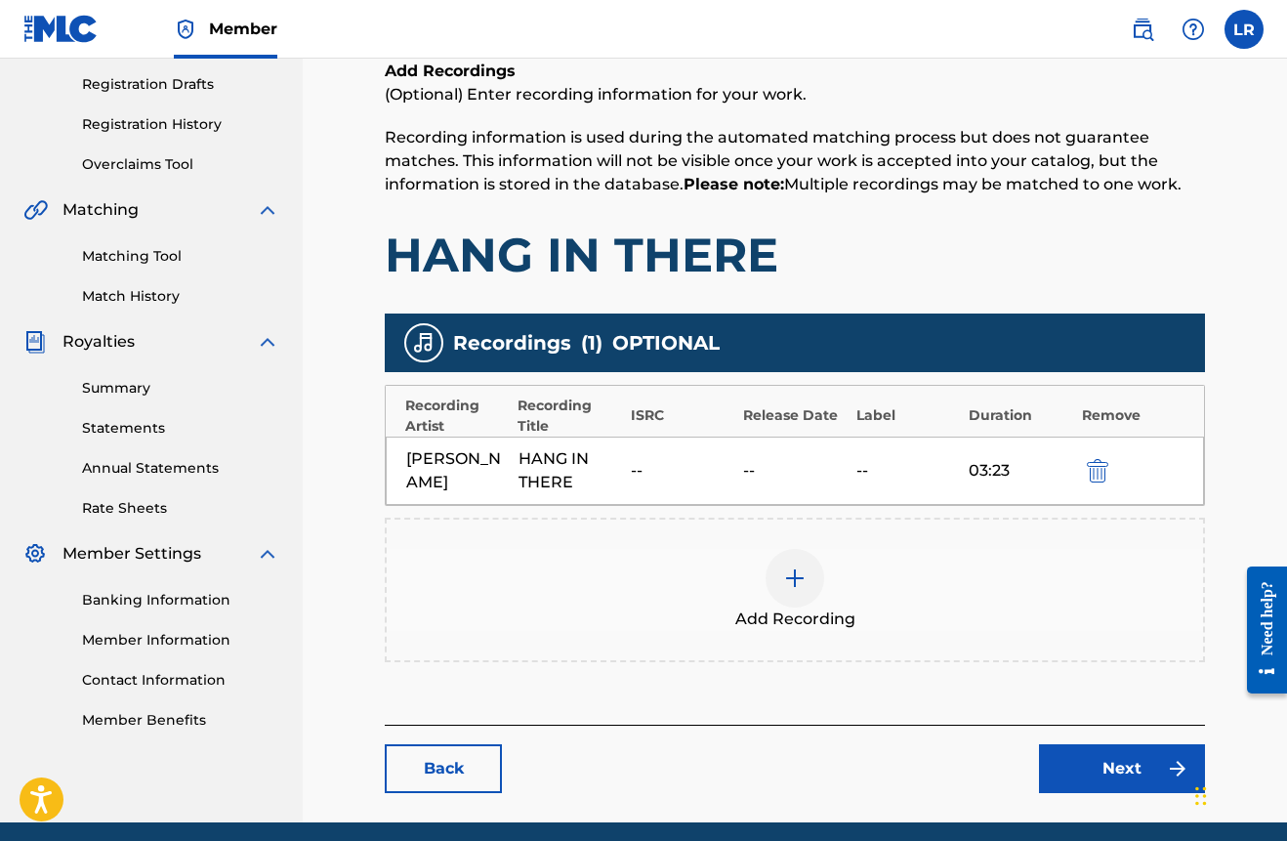
click at [641, 346] on span "OPTIONAL" at bounding box center [665, 342] width 107 height 29
click at [662, 467] on div "--" at bounding box center [682, 470] width 103 height 23
click at [644, 468] on div "--" at bounding box center [682, 470] width 103 height 23
click at [543, 455] on div "HANG IN THERE" at bounding box center [570, 470] width 103 height 47
click at [468, 480] on div "[PERSON_NAME]" at bounding box center [457, 470] width 103 height 47
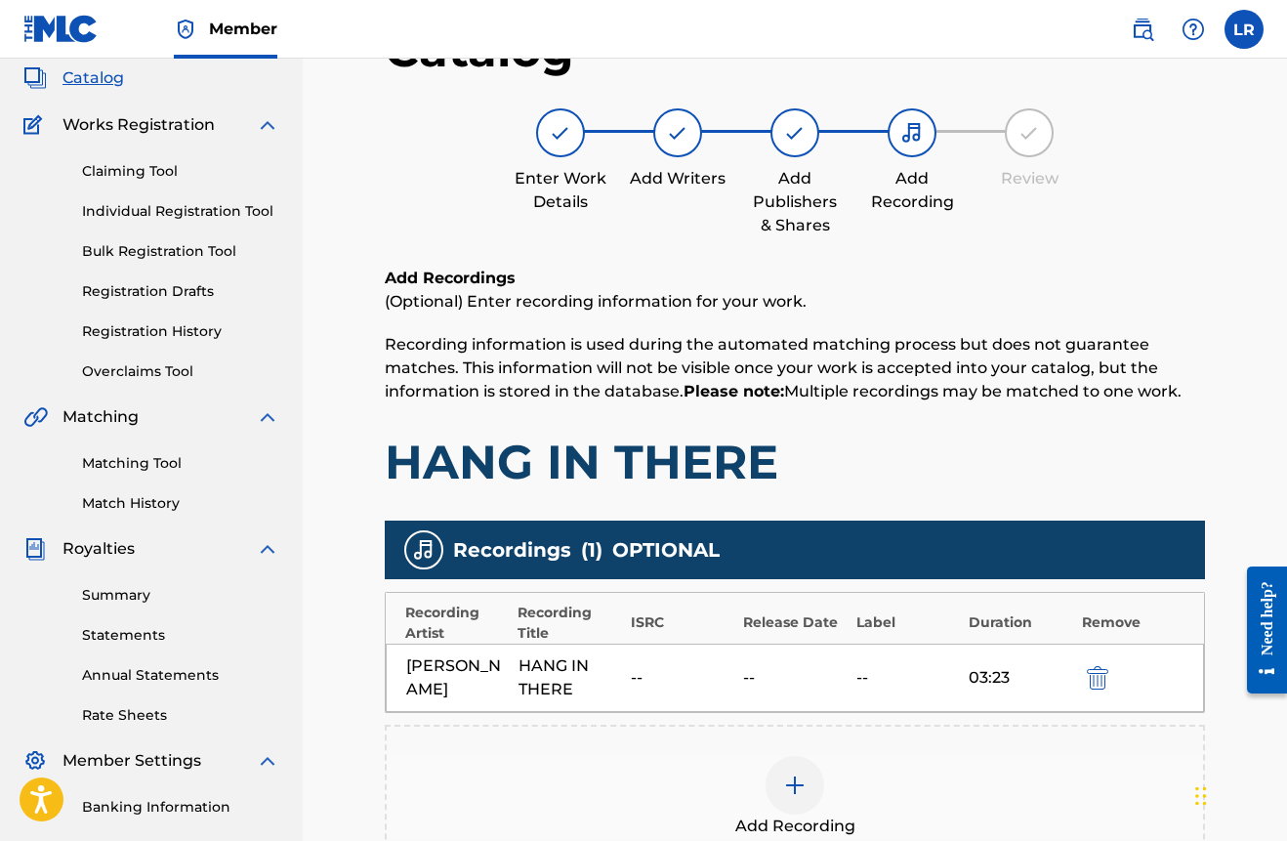
scroll to position [0, 0]
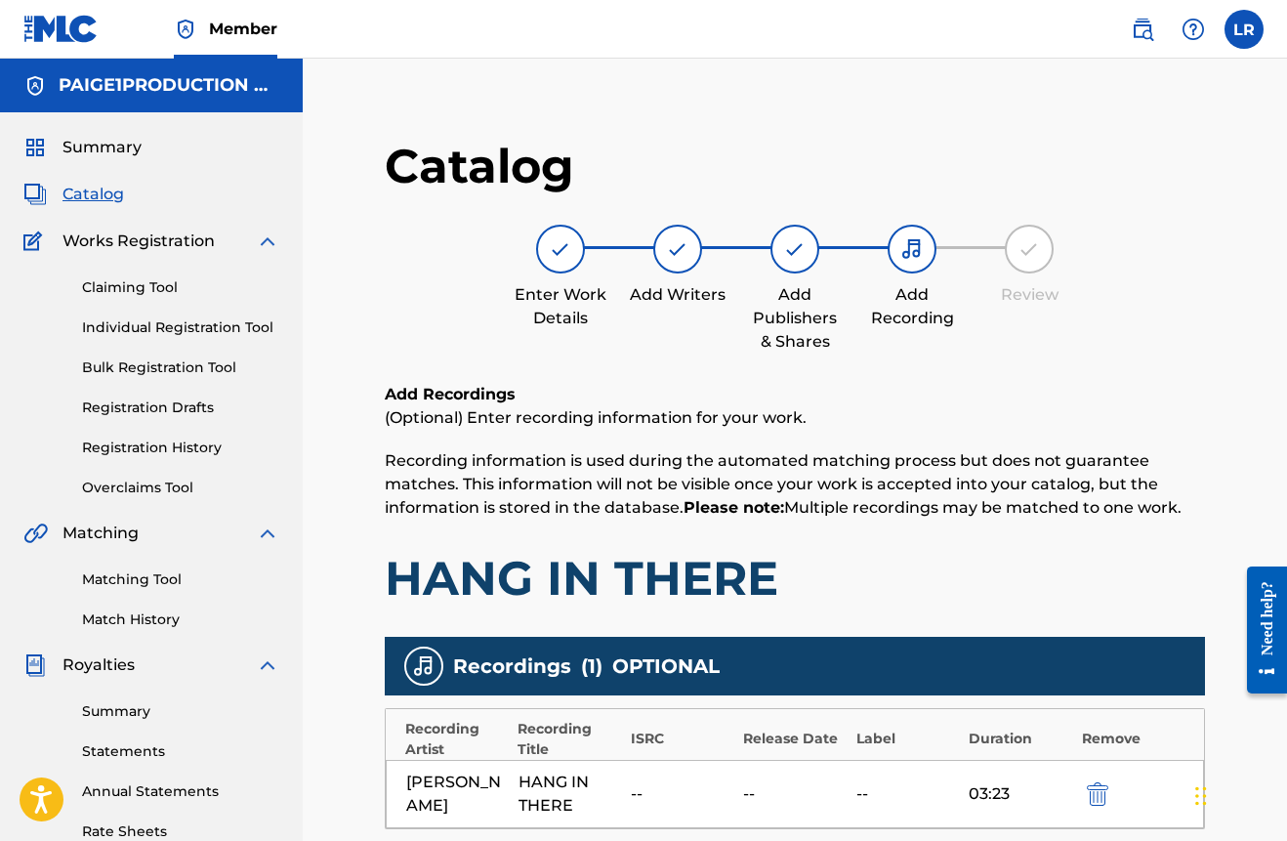
click at [98, 188] on span "Catalog" at bounding box center [93, 194] width 62 height 23
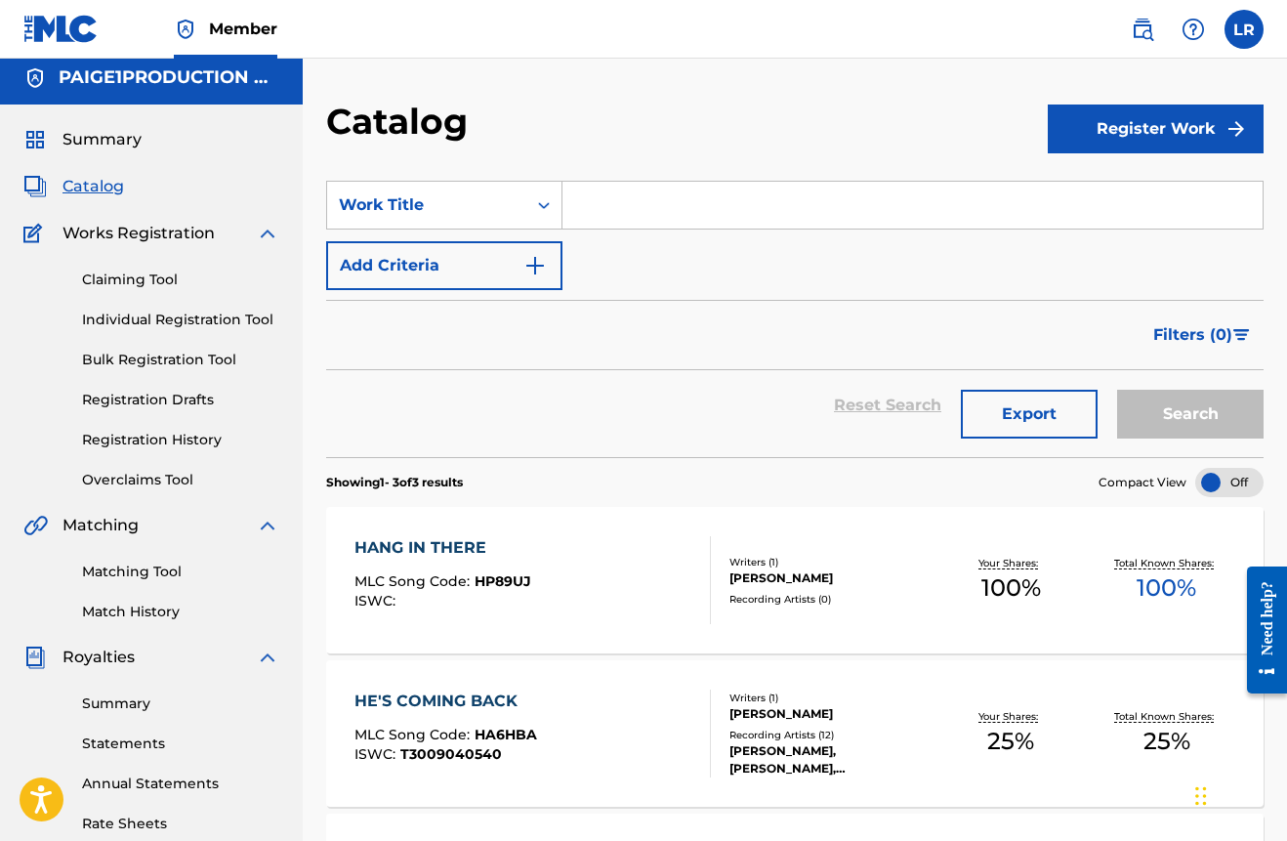
scroll to position [12, 0]
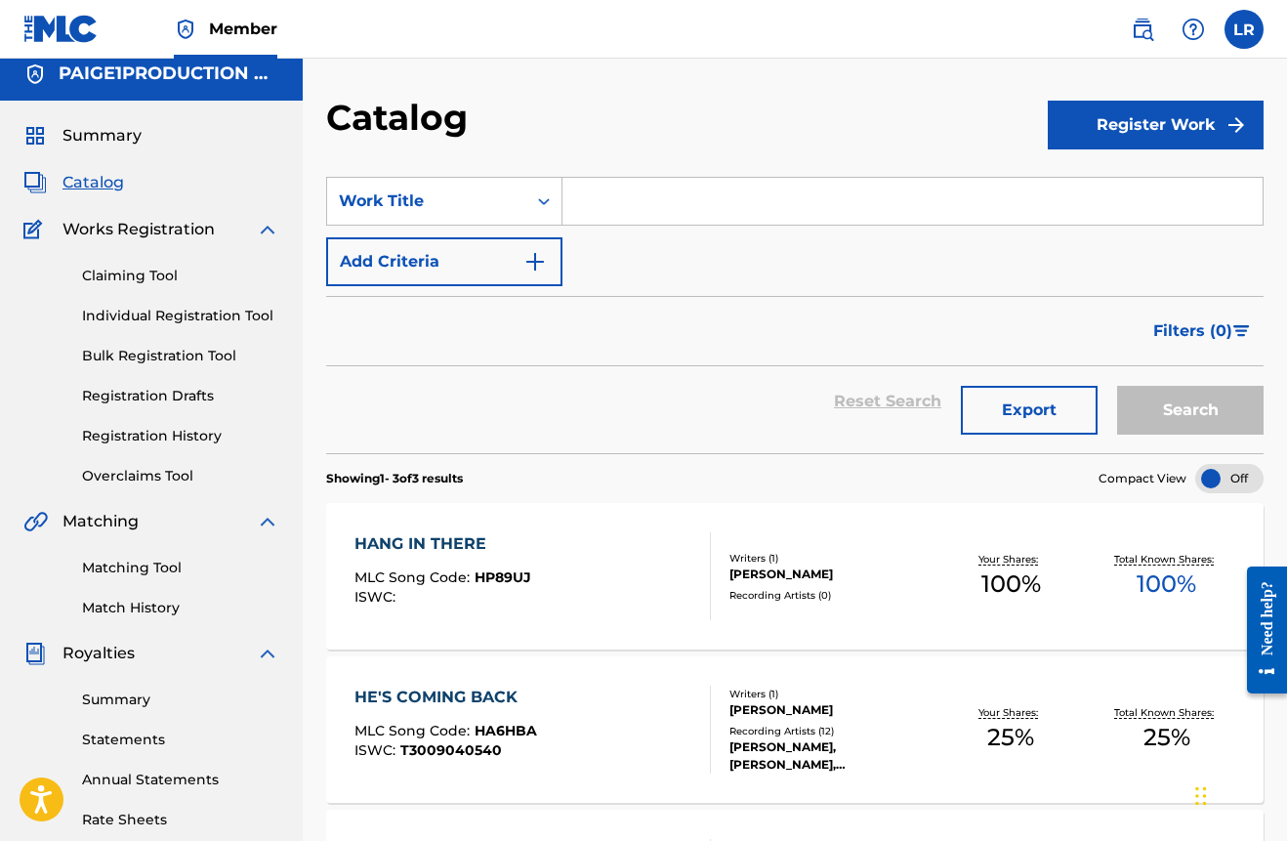
click at [421, 538] on div "HANG IN THERE" at bounding box center [442, 543] width 177 height 23
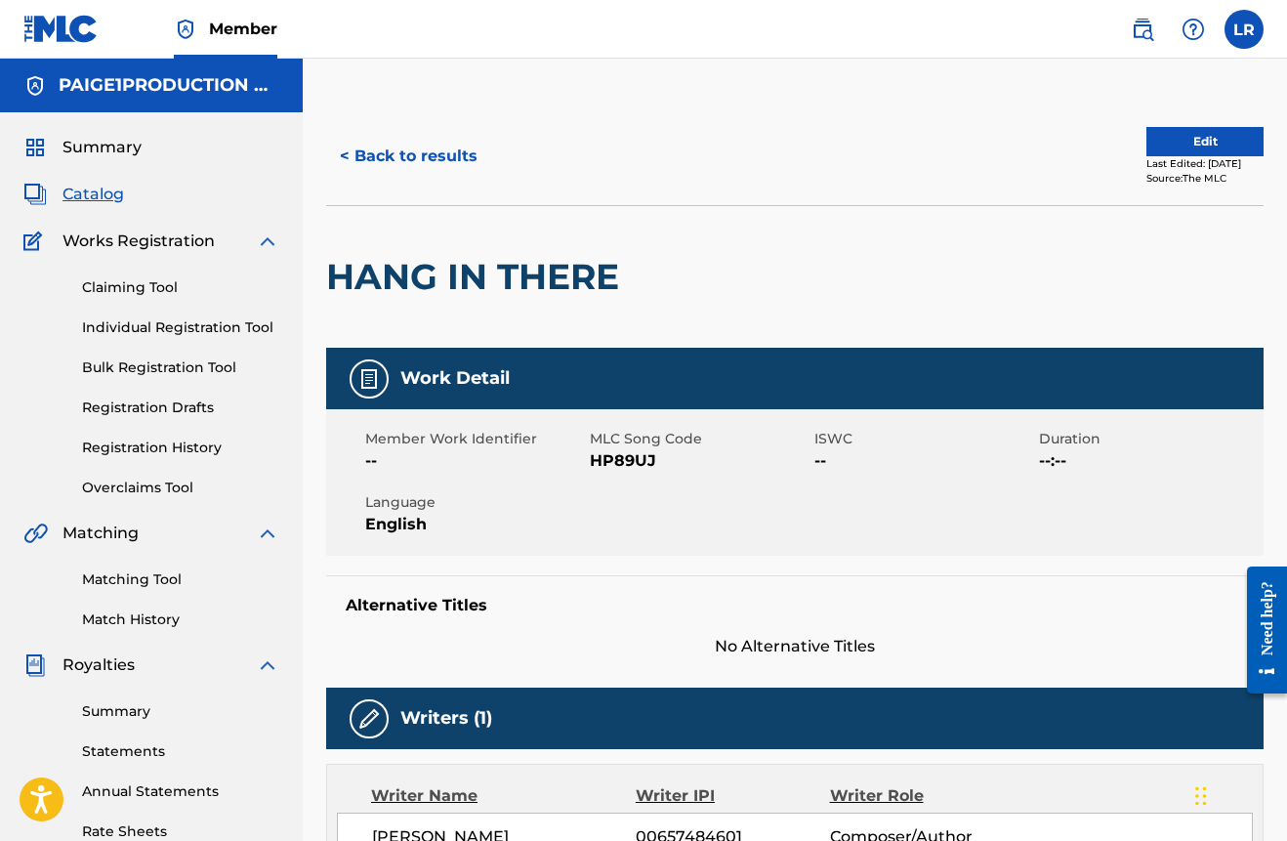
click at [1213, 143] on button "Edit" at bounding box center [1204, 141] width 117 height 29
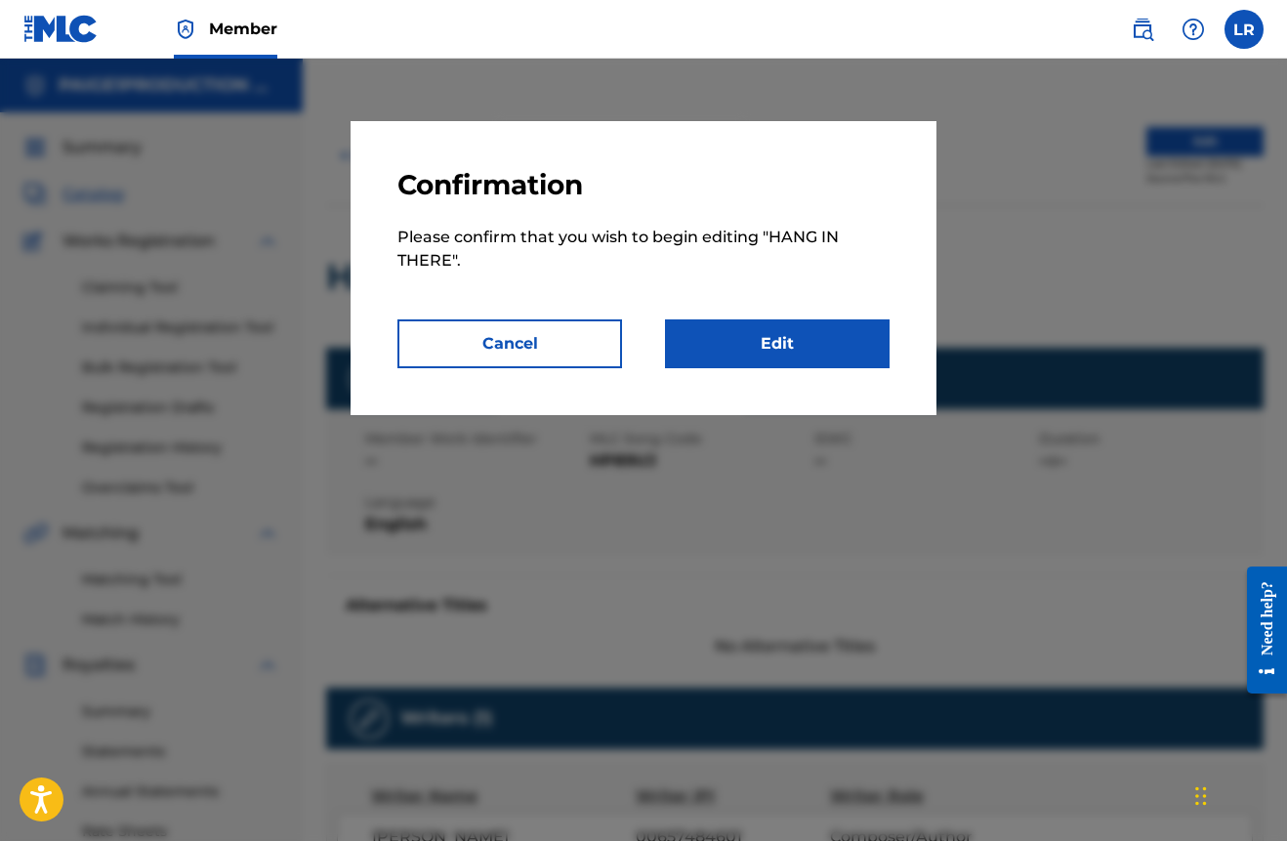
click at [791, 323] on link "Edit" at bounding box center [777, 343] width 225 height 49
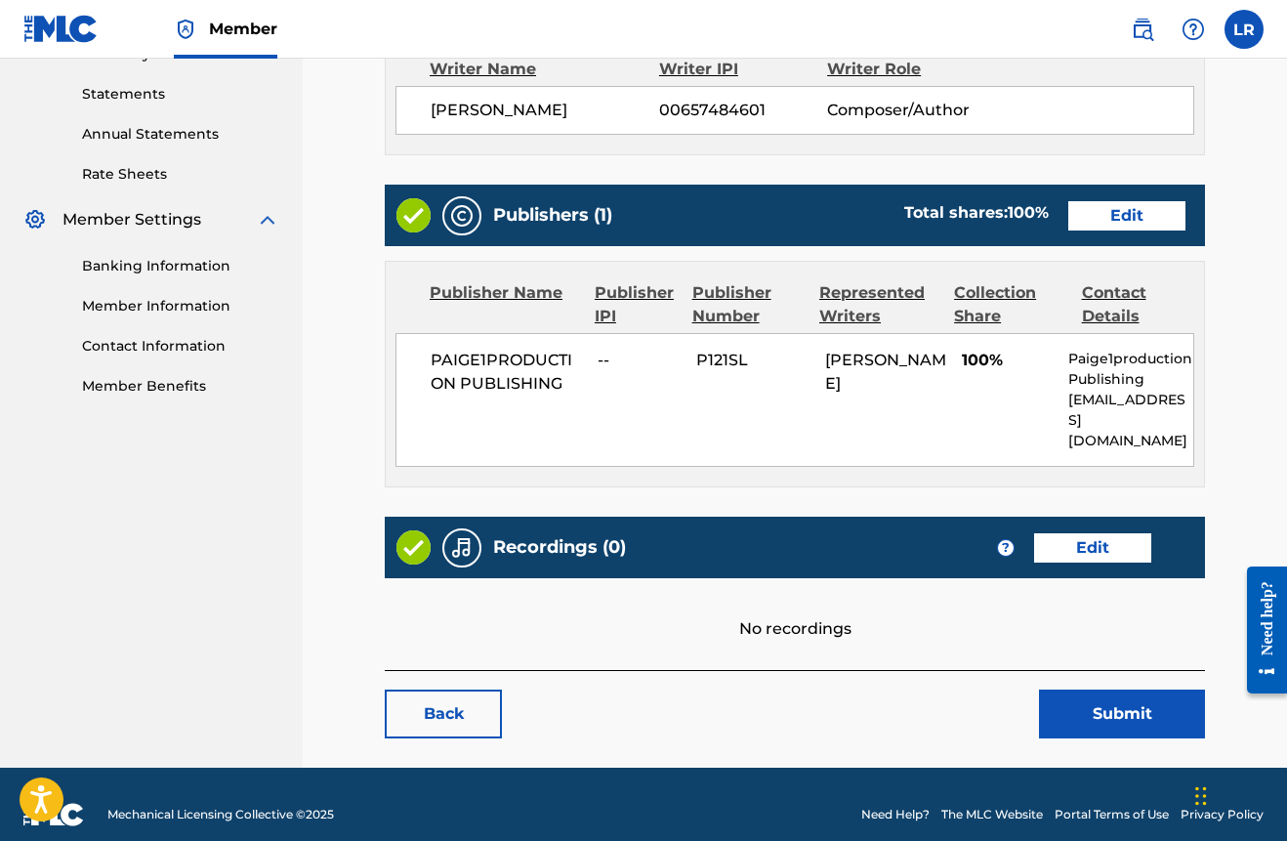
scroll to position [653, 0]
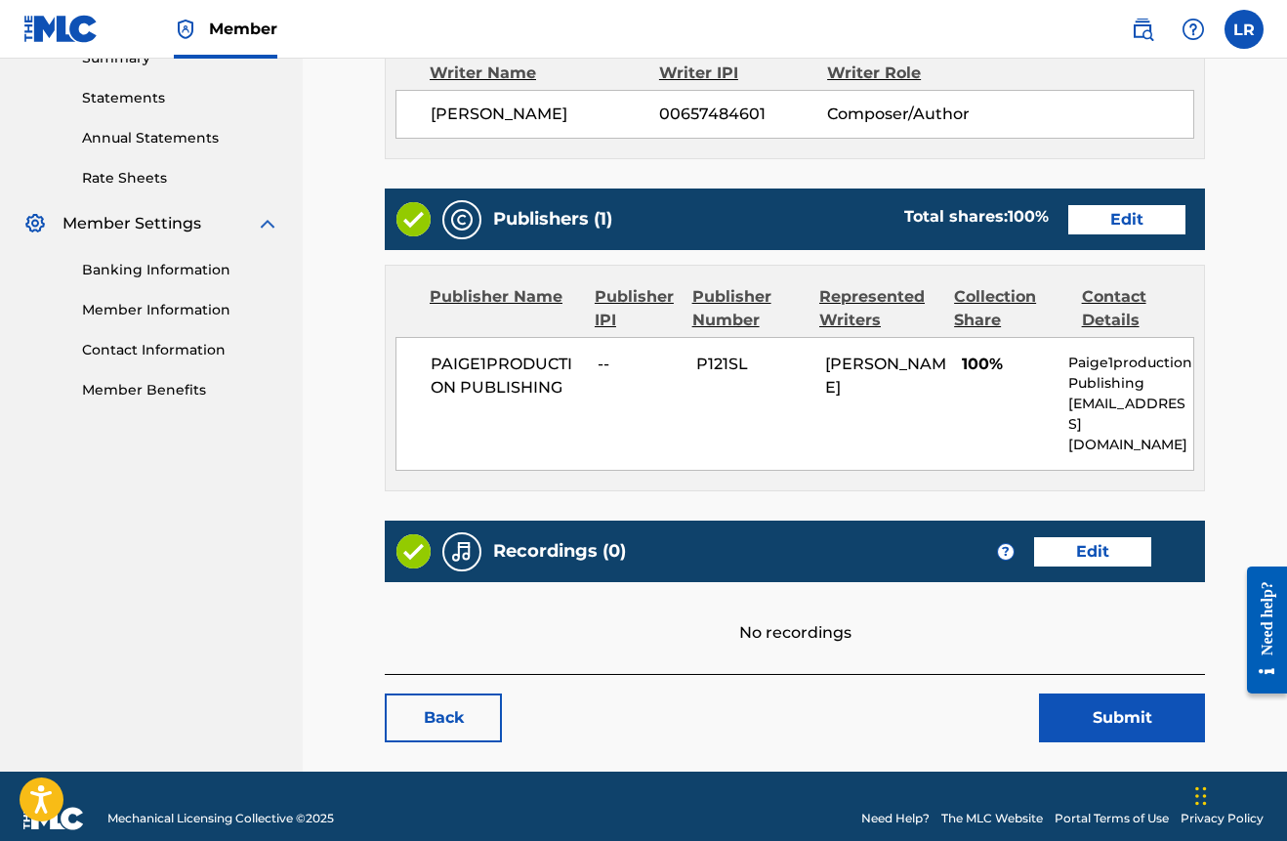
click at [1109, 537] on link "Edit" at bounding box center [1092, 551] width 117 height 29
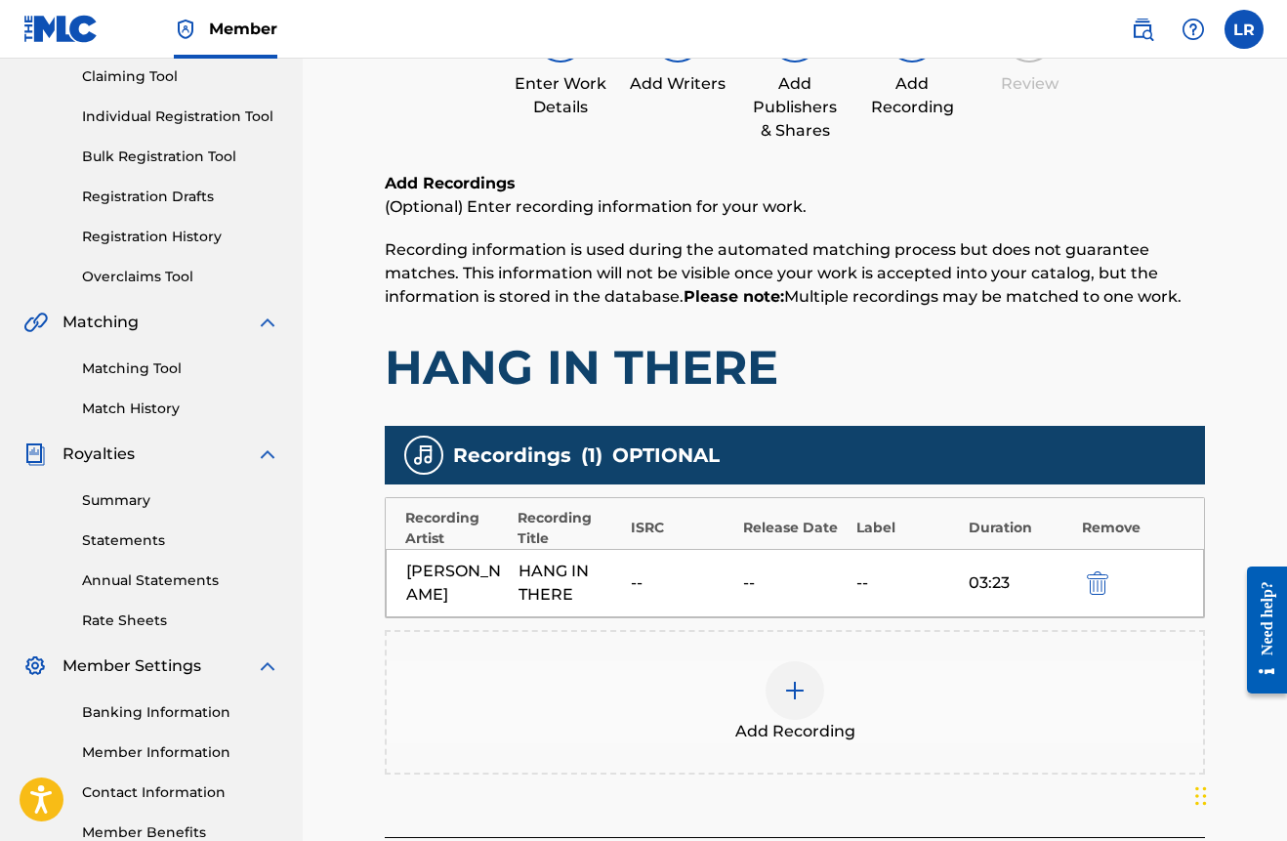
scroll to position [298, 0]
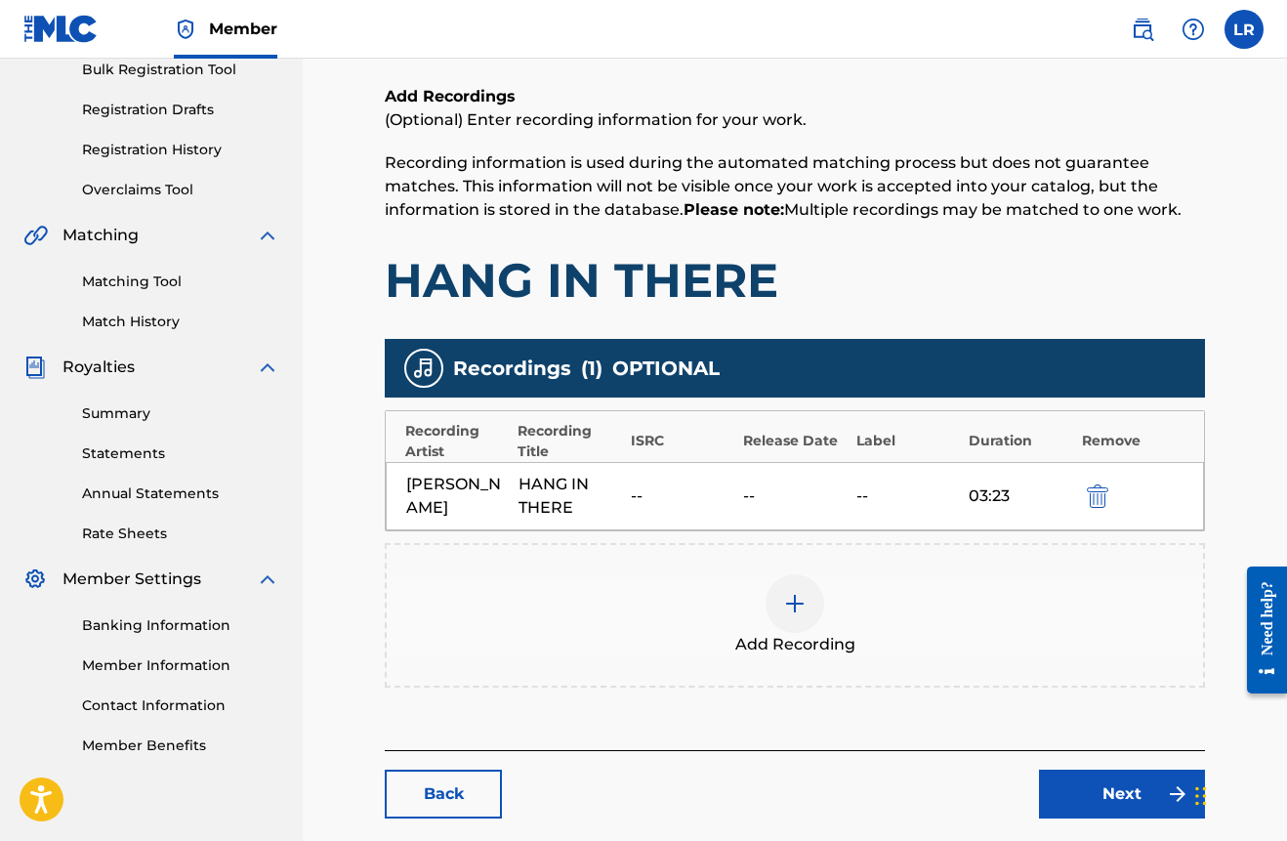
click at [624, 485] on div "[PERSON_NAME] HANG IN THERE -- -- -- 03:23" at bounding box center [795, 496] width 818 height 68
click at [620, 485] on div "HANG IN THERE" at bounding box center [570, 496] width 103 height 47
click at [542, 485] on div "HANG IN THERE" at bounding box center [570, 496] width 103 height 47
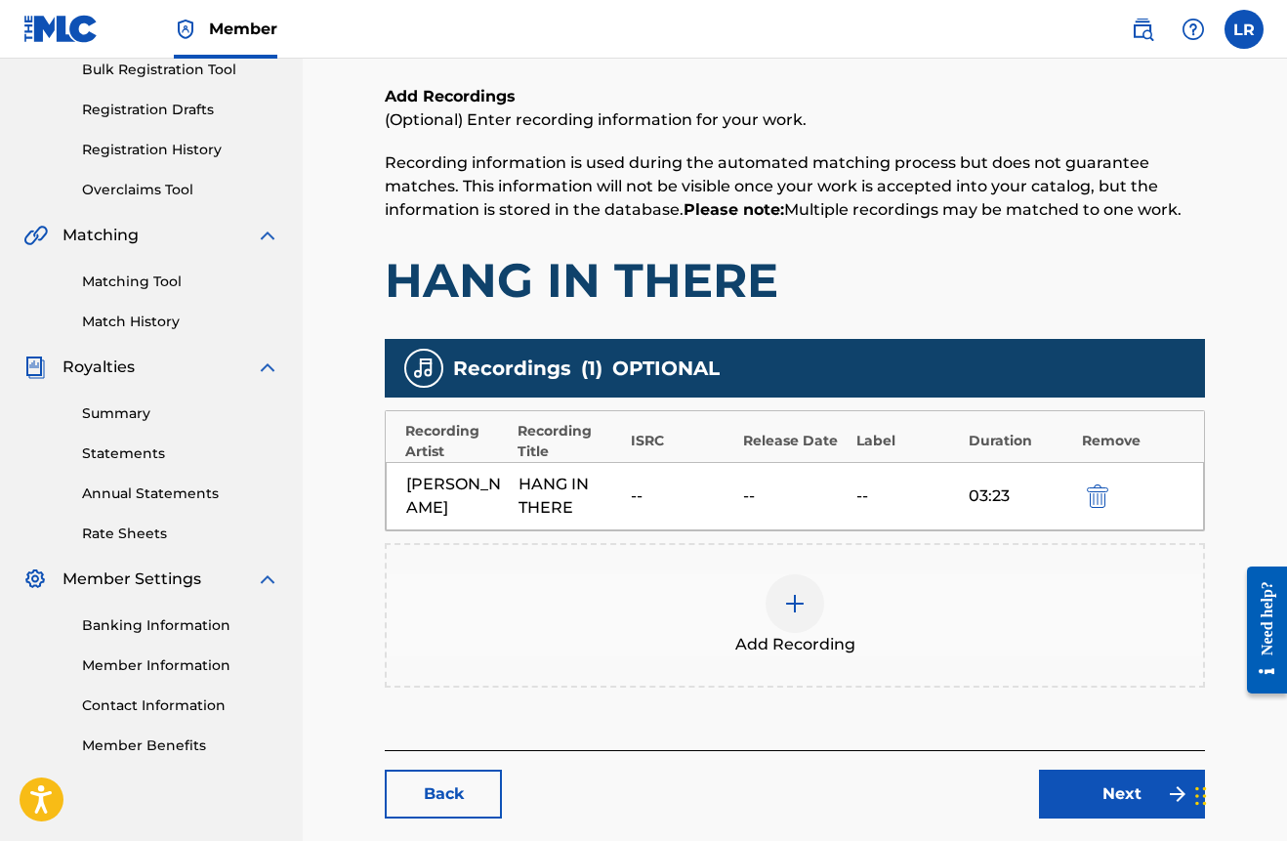
click at [542, 485] on div "HANG IN THERE" at bounding box center [570, 496] width 103 height 47
click at [542, 484] on div "HANG IN THERE" at bounding box center [570, 496] width 103 height 47
click at [542, 480] on div "HANG IN THERE" at bounding box center [570, 496] width 103 height 47
click at [646, 502] on div "--" at bounding box center [682, 495] width 103 height 23
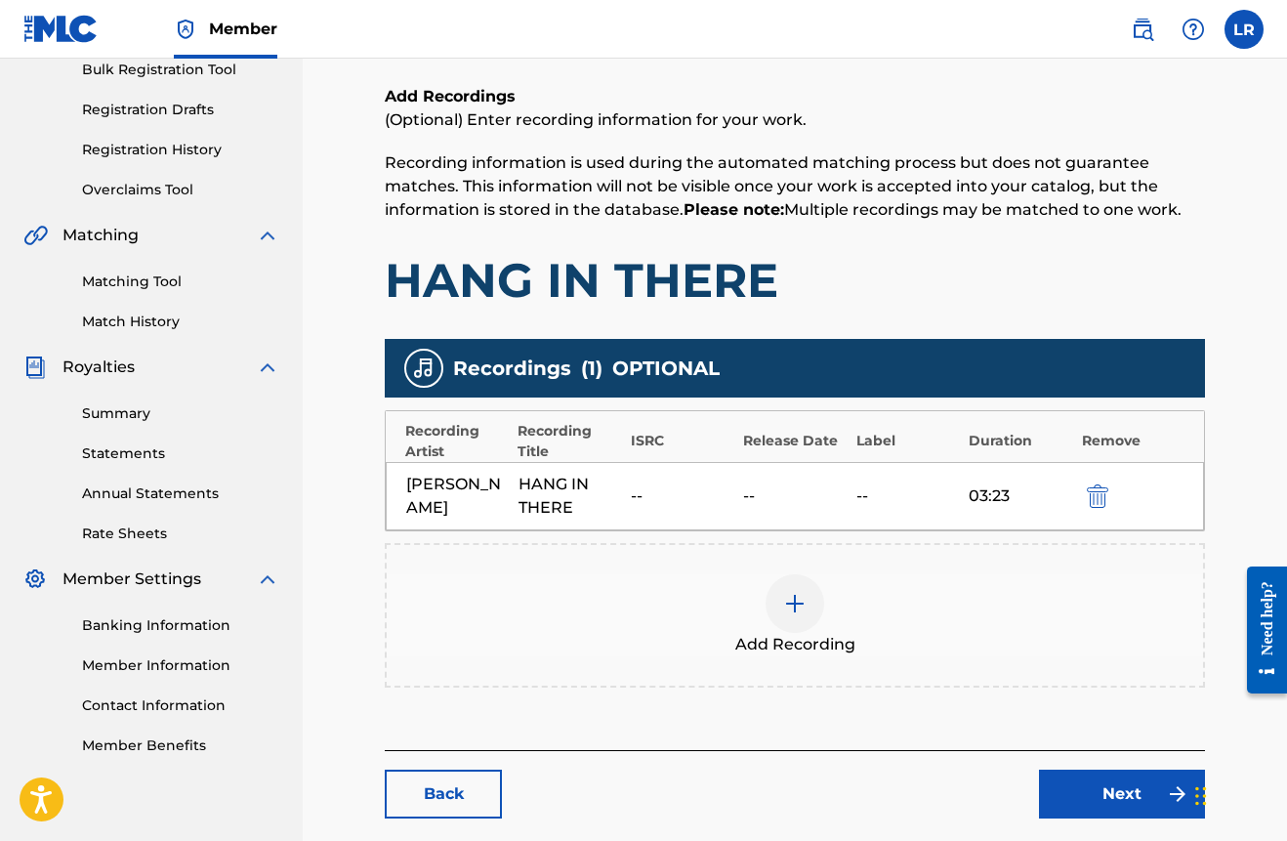
drag, startPoint x: 640, startPoint y: 492, endPoint x: 657, endPoint y: 498, distance: 18.5
click at [641, 493] on div "--" at bounding box center [682, 495] width 103 height 23
click at [1100, 497] on img "submit" at bounding box center [1097, 495] width 21 height 23
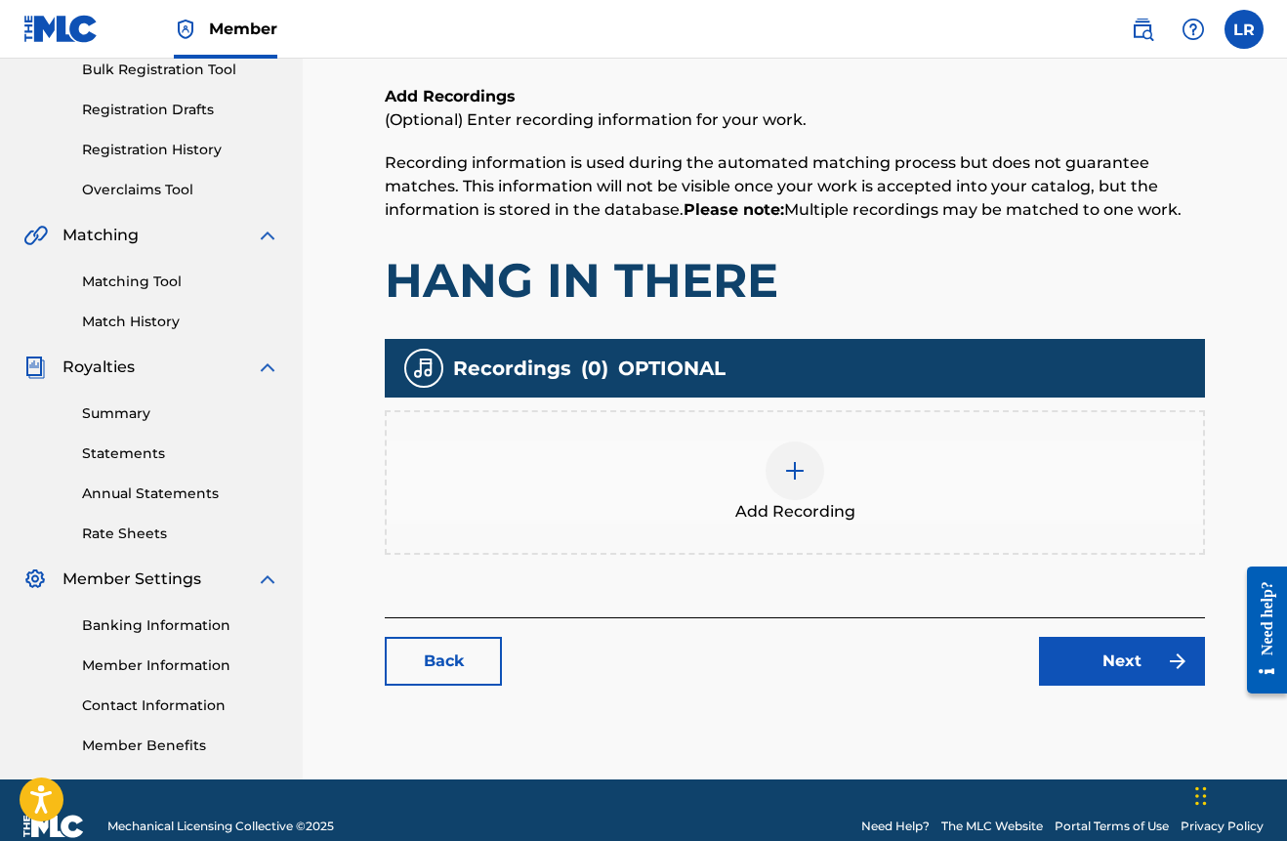
click at [788, 472] on img at bounding box center [794, 470] width 23 height 23
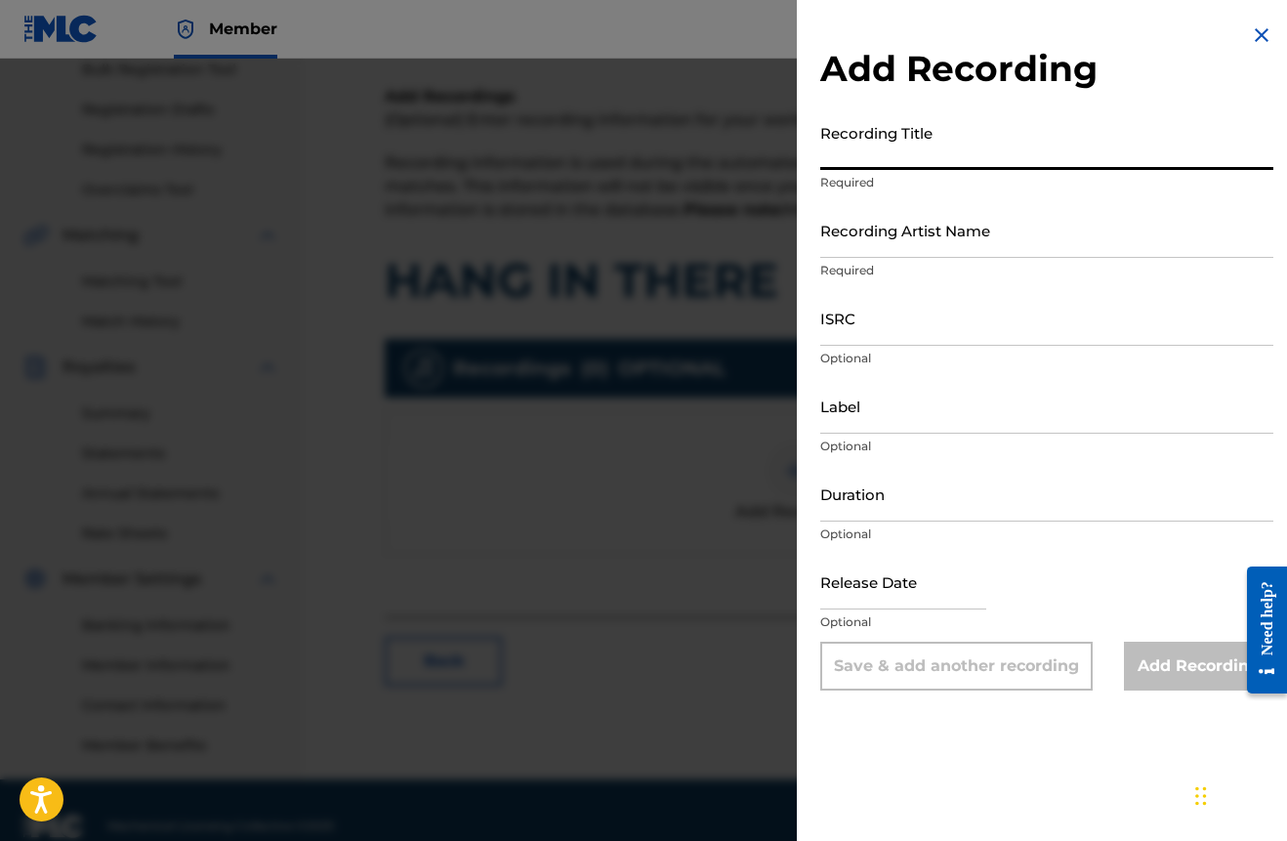
click at [905, 162] on input "Recording Title" at bounding box center [1046, 142] width 453 height 56
type input "Hang In There"
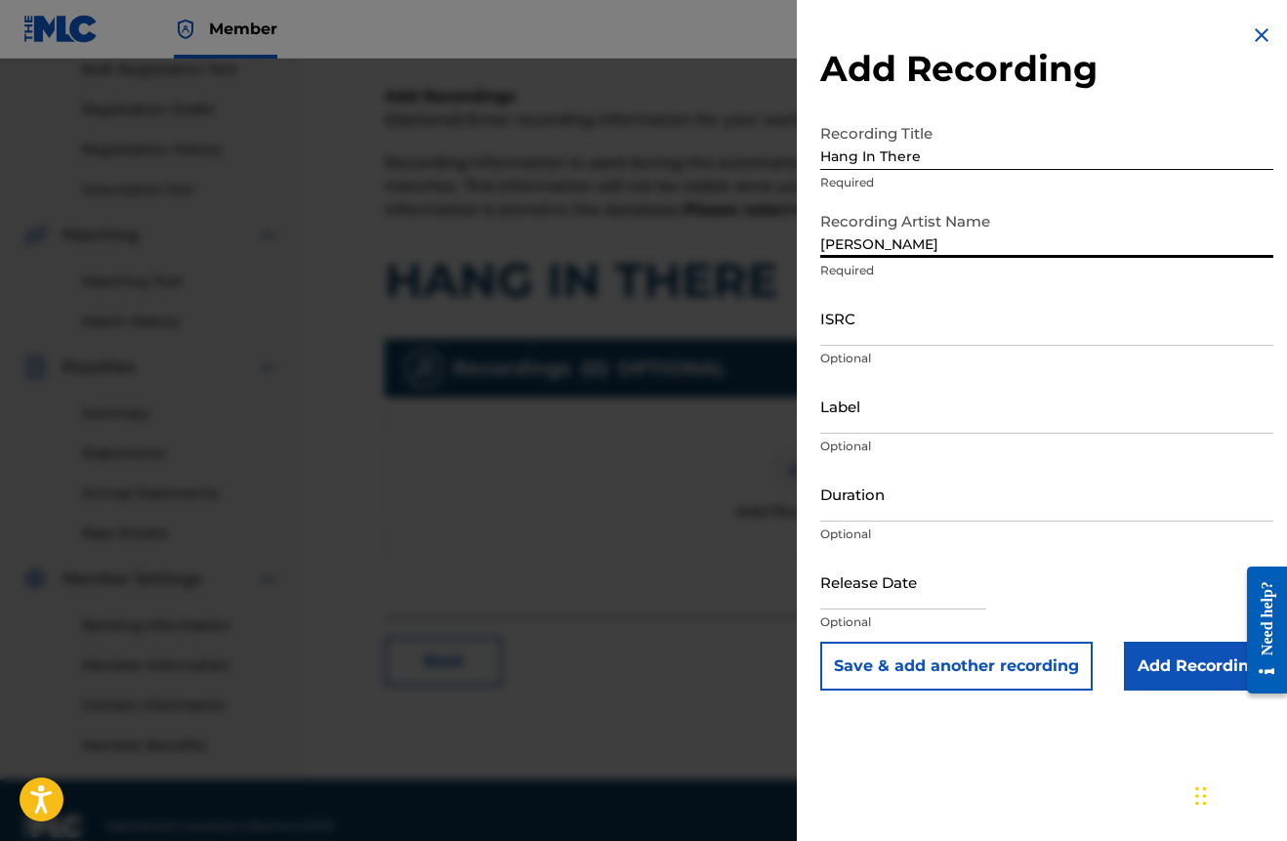
type input "[PERSON_NAME]"
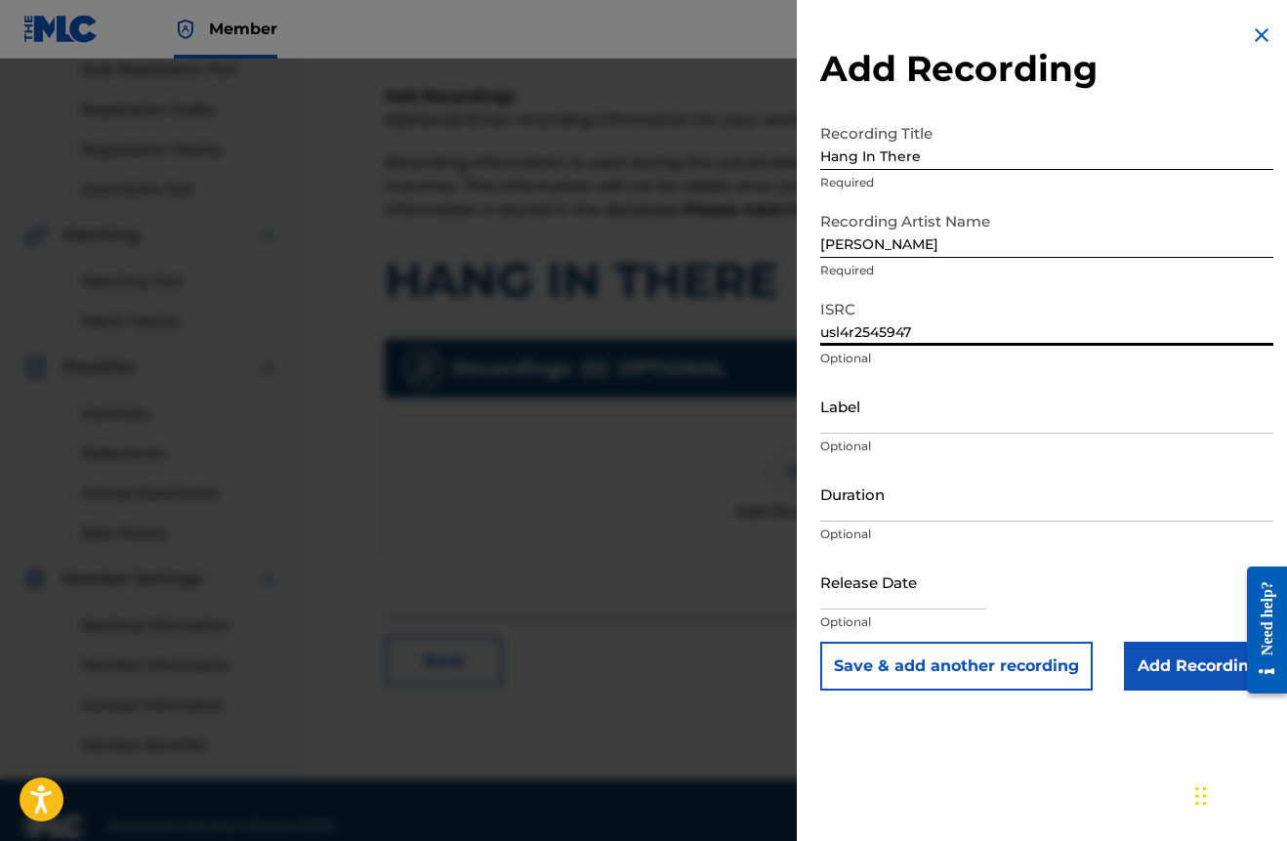
type input "usl4r2545947"
click at [925, 591] on input "text" at bounding box center [903, 582] width 166 height 56
select select "8"
select select "2025"
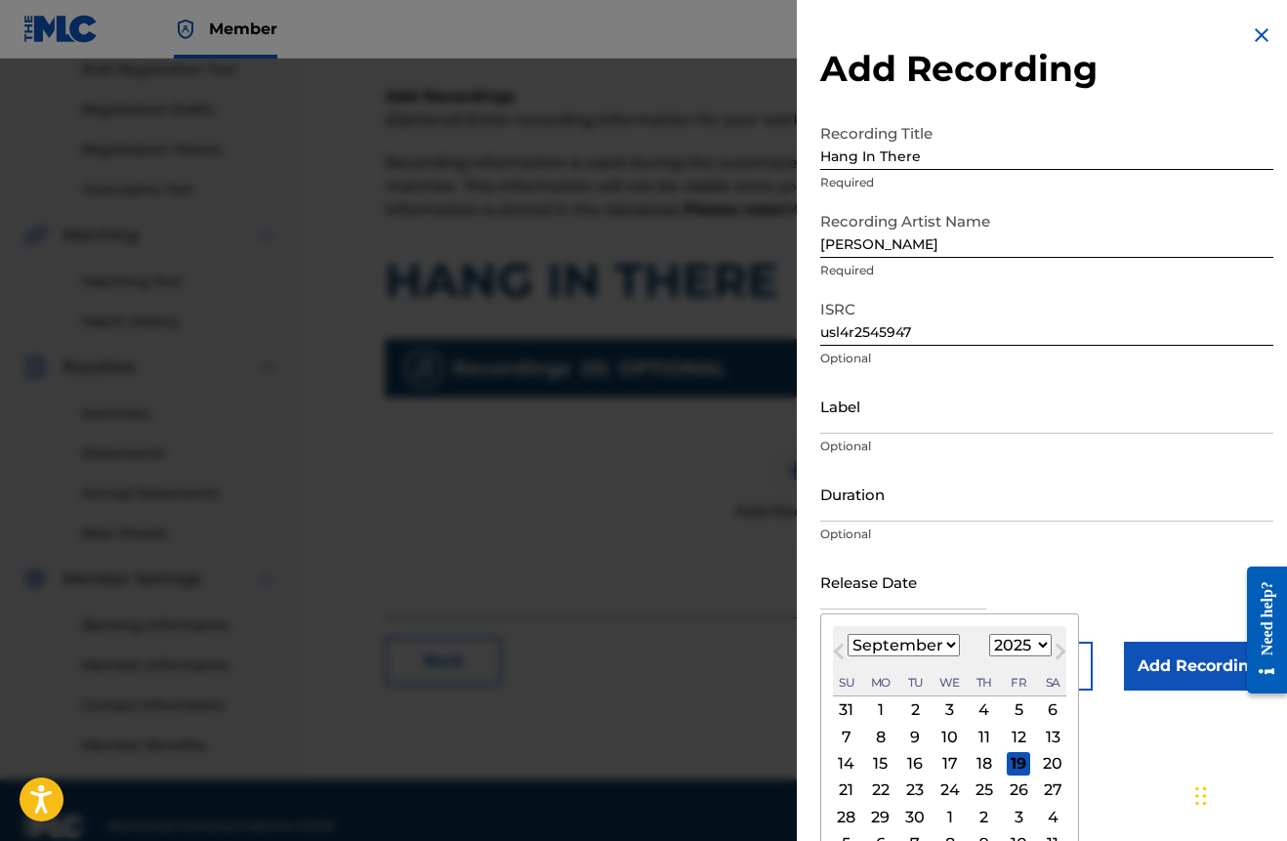
click at [1008, 765] on div "19" at bounding box center [1018, 763] width 23 height 23
type input "[DATE]"
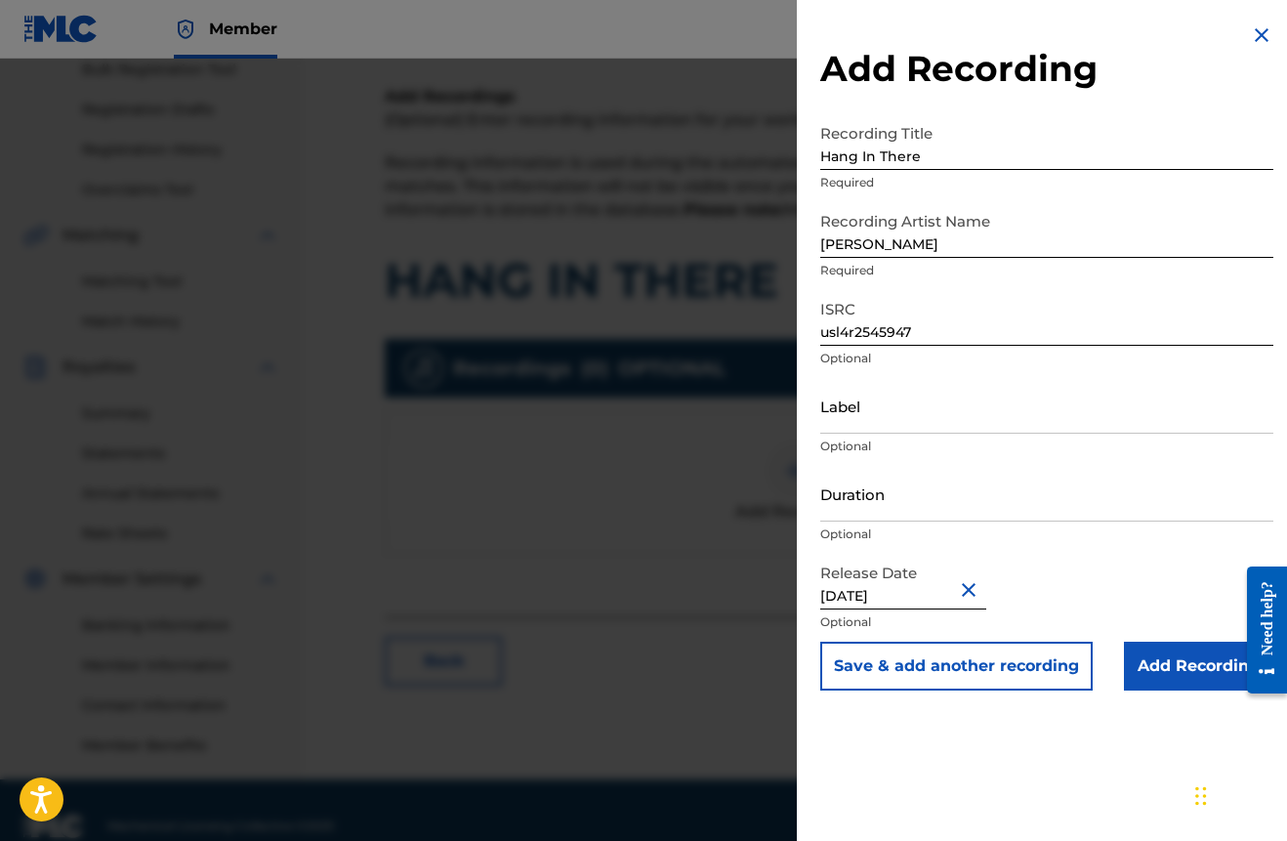
click at [901, 599] on input "[DATE]" at bounding box center [903, 582] width 166 height 56
select select "8"
select select "2025"
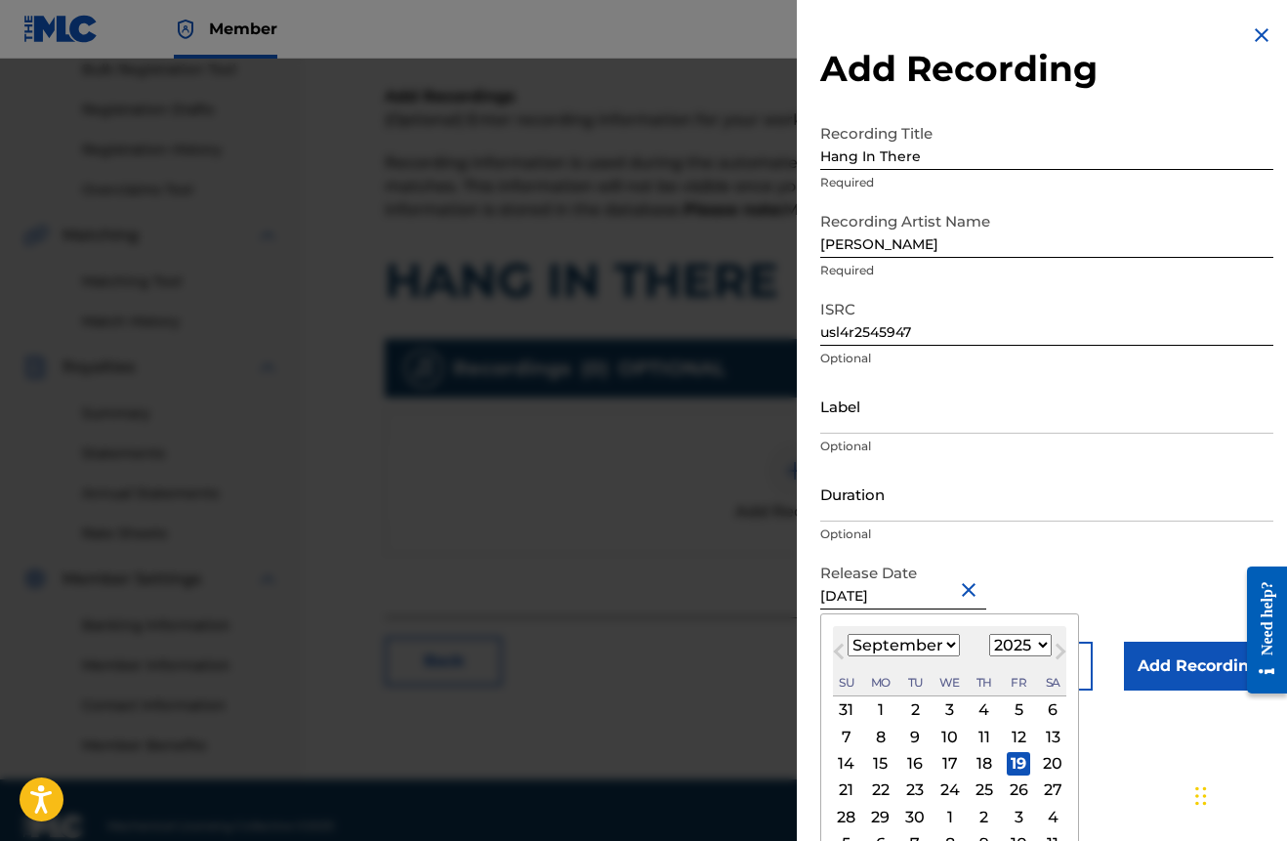
click at [1041, 711] on div "6" at bounding box center [1052, 709] width 23 height 23
type input "[DATE]"
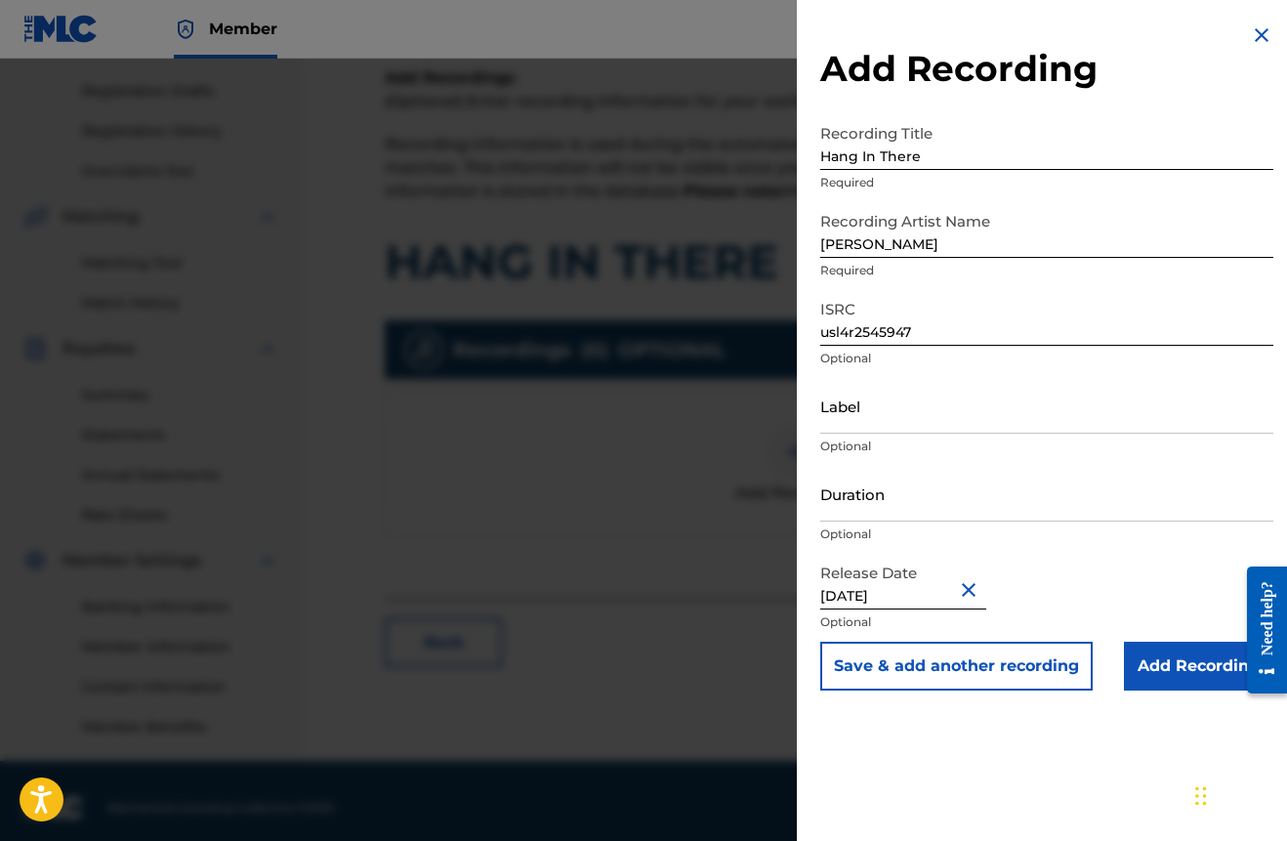
scroll to position [330, 0]
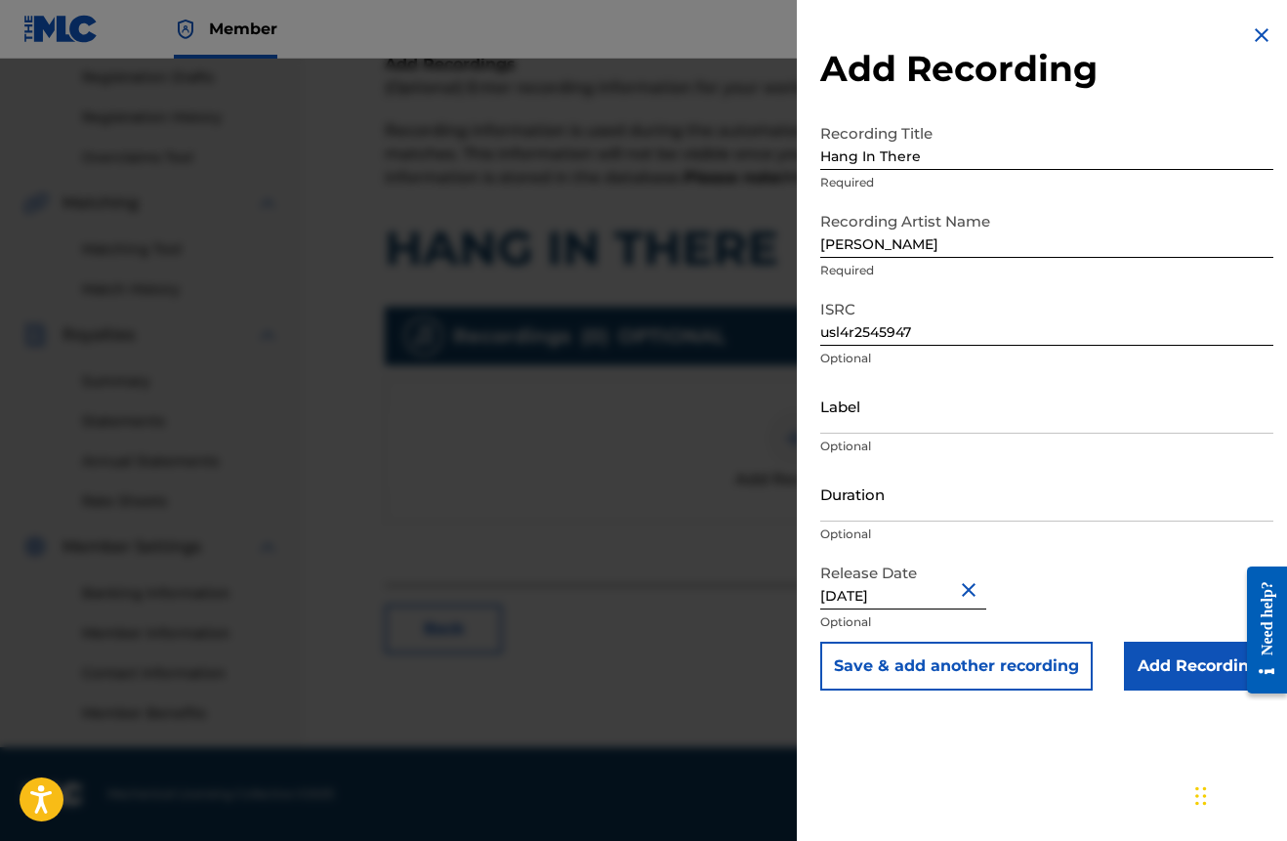
click at [1159, 668] on input "Add Recording" at bounding box center [1198, 666] width 149 height 49
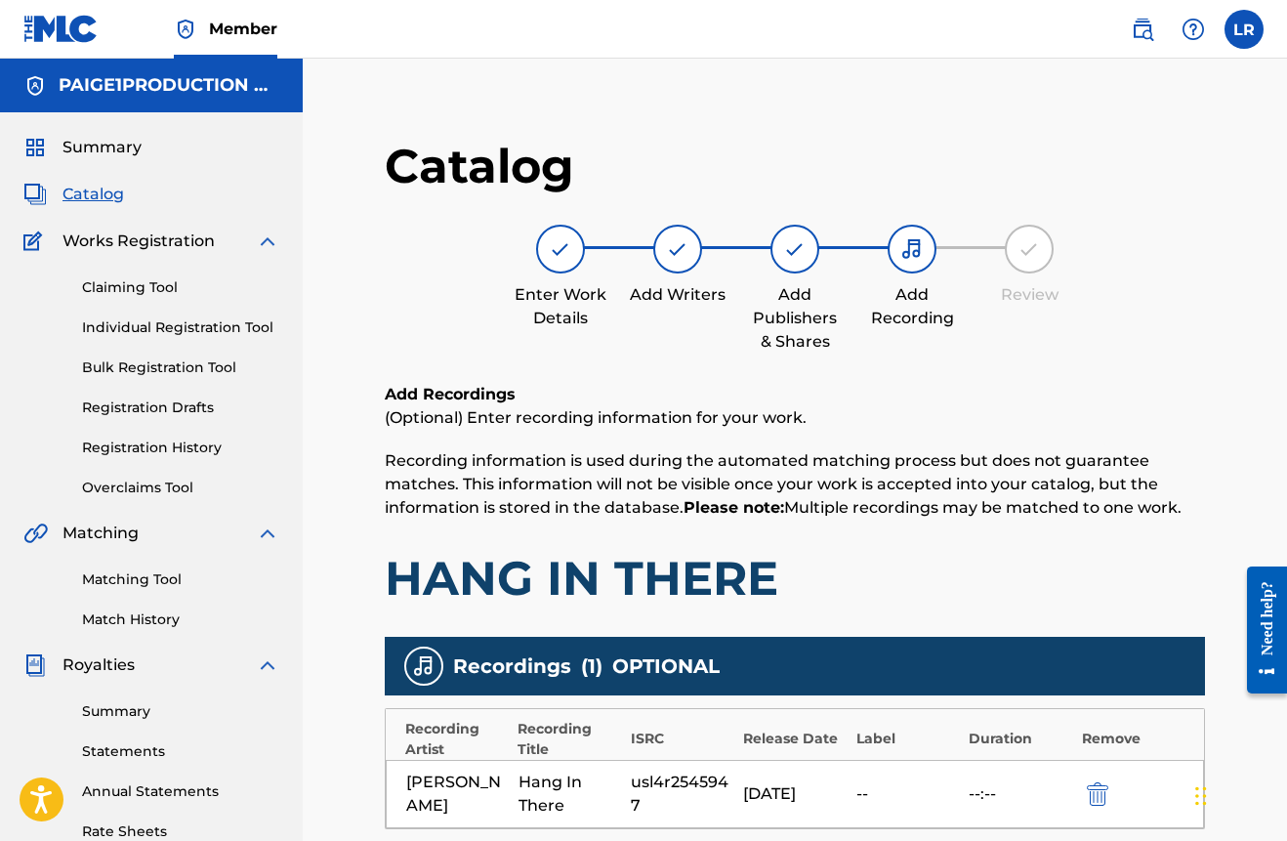
scroll to position [4, 0]
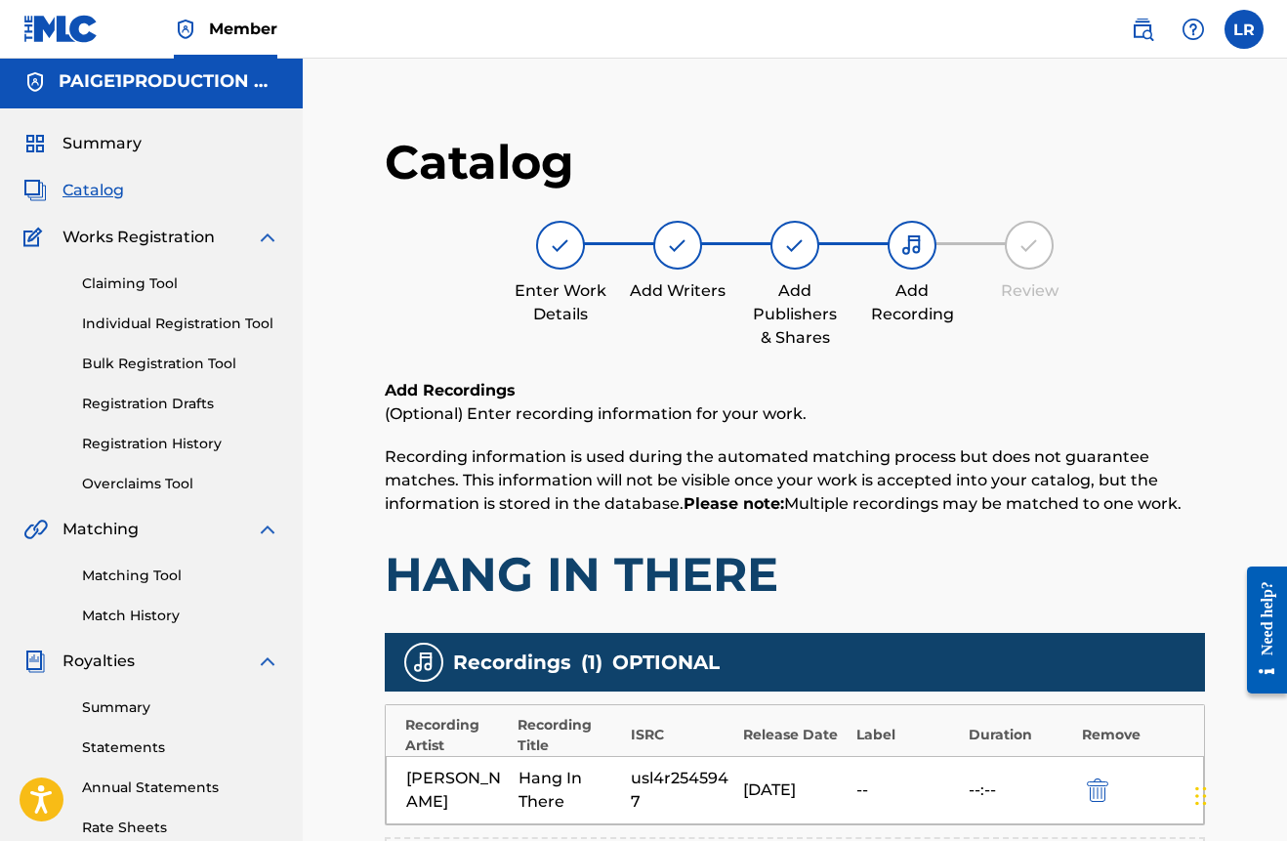
click at [134, 281] on link "Claiming Tool" at bounding box center [180, 283] width 197 height 21
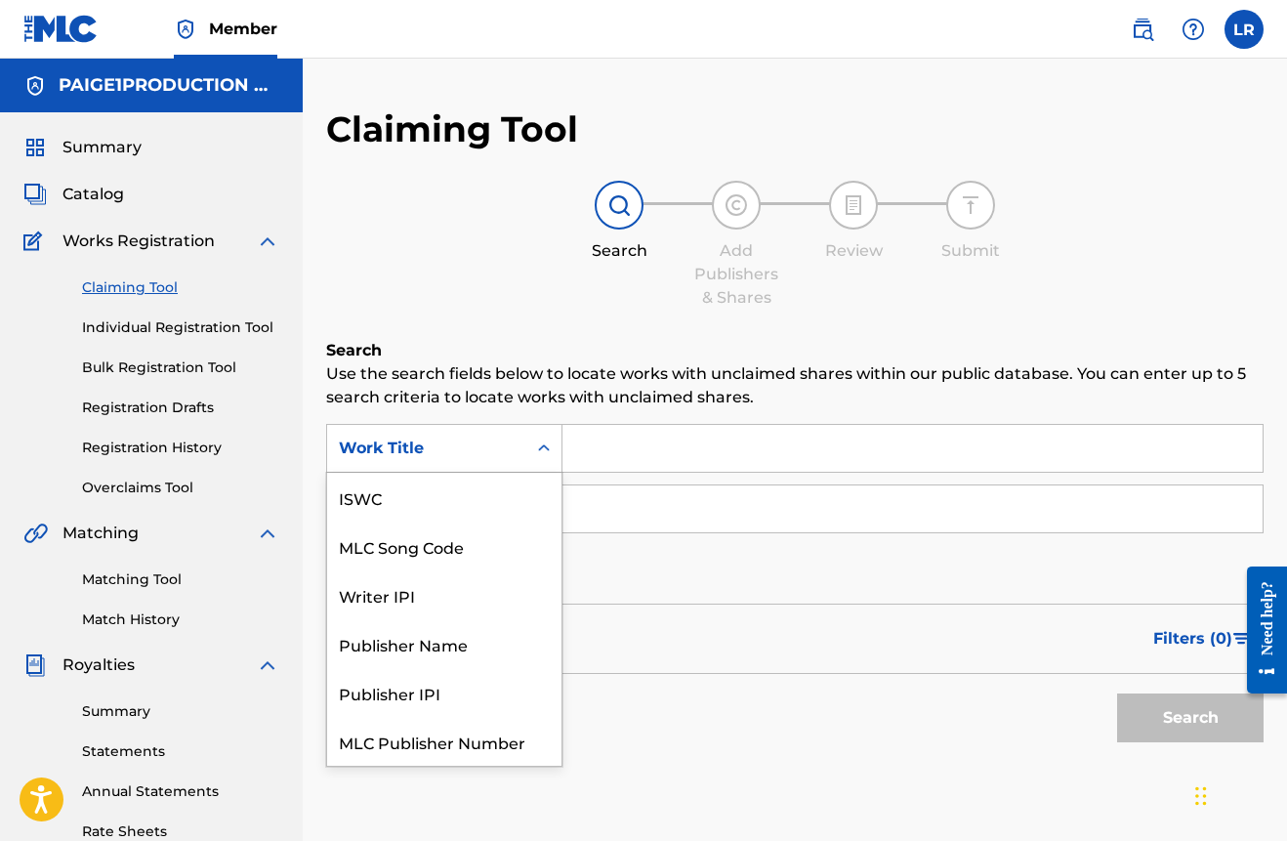
click at [542, 451] on icon "Search Form" at bounding box center [544, 448] width 20 height 20
click at [559, 326] on div "Claiming Tool Search Add Publishers & Shares Review Submit Search Use the searc…" at bounding box center [794, 478] width 937 height 742
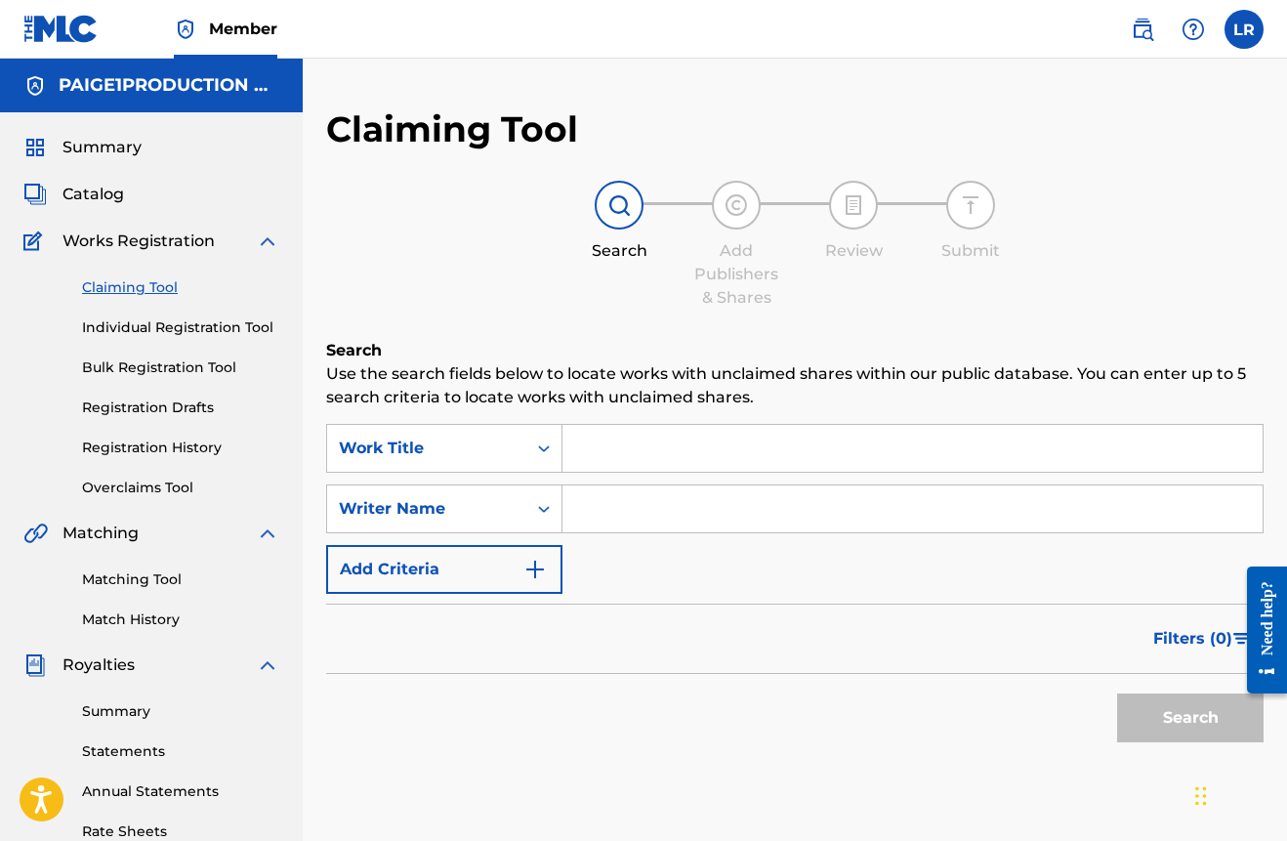
click at [170, 325] on link "Individual Registration Tool" at bounding box center [180, 327] width 197 height 21
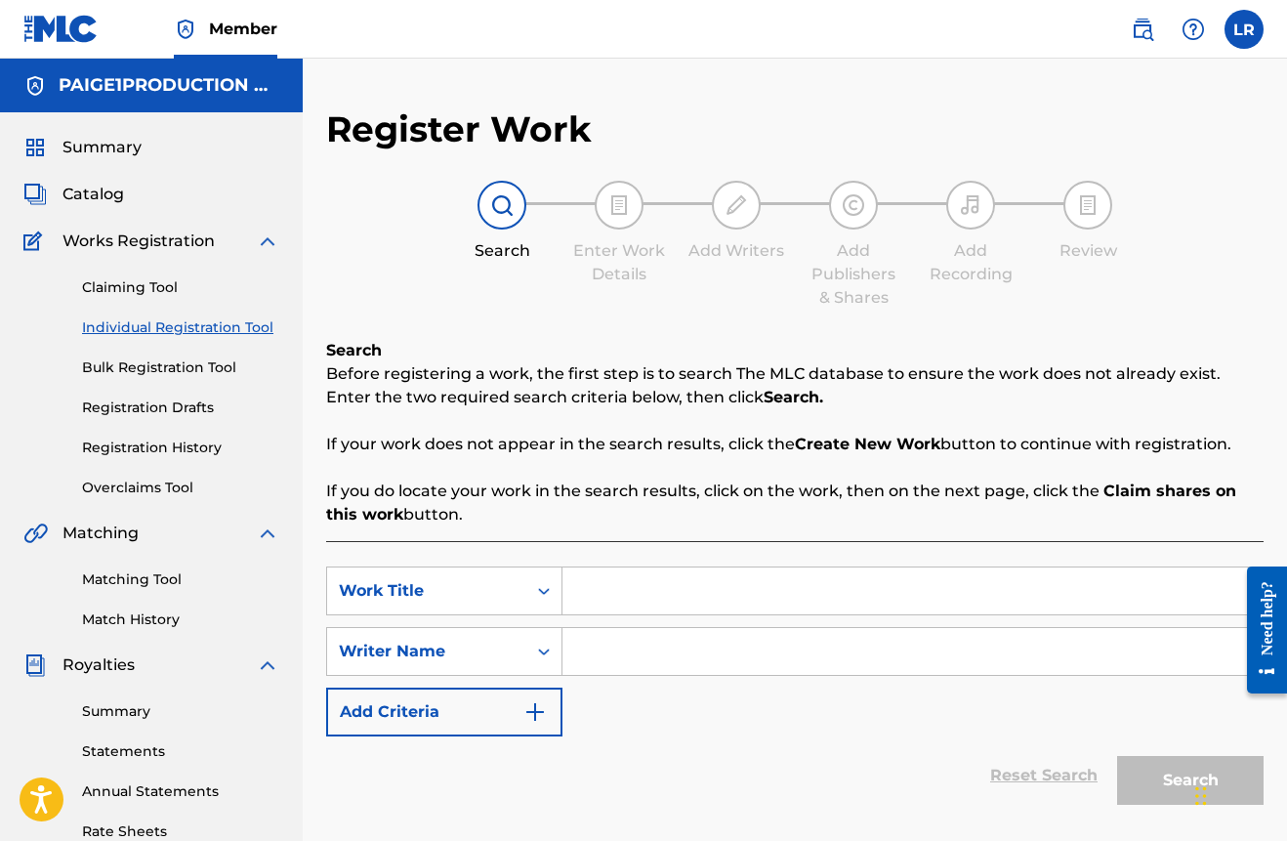
click at [163, 371] on link "Bulk Registration Tool" at bounding box center [180, 367] width 197 height 21
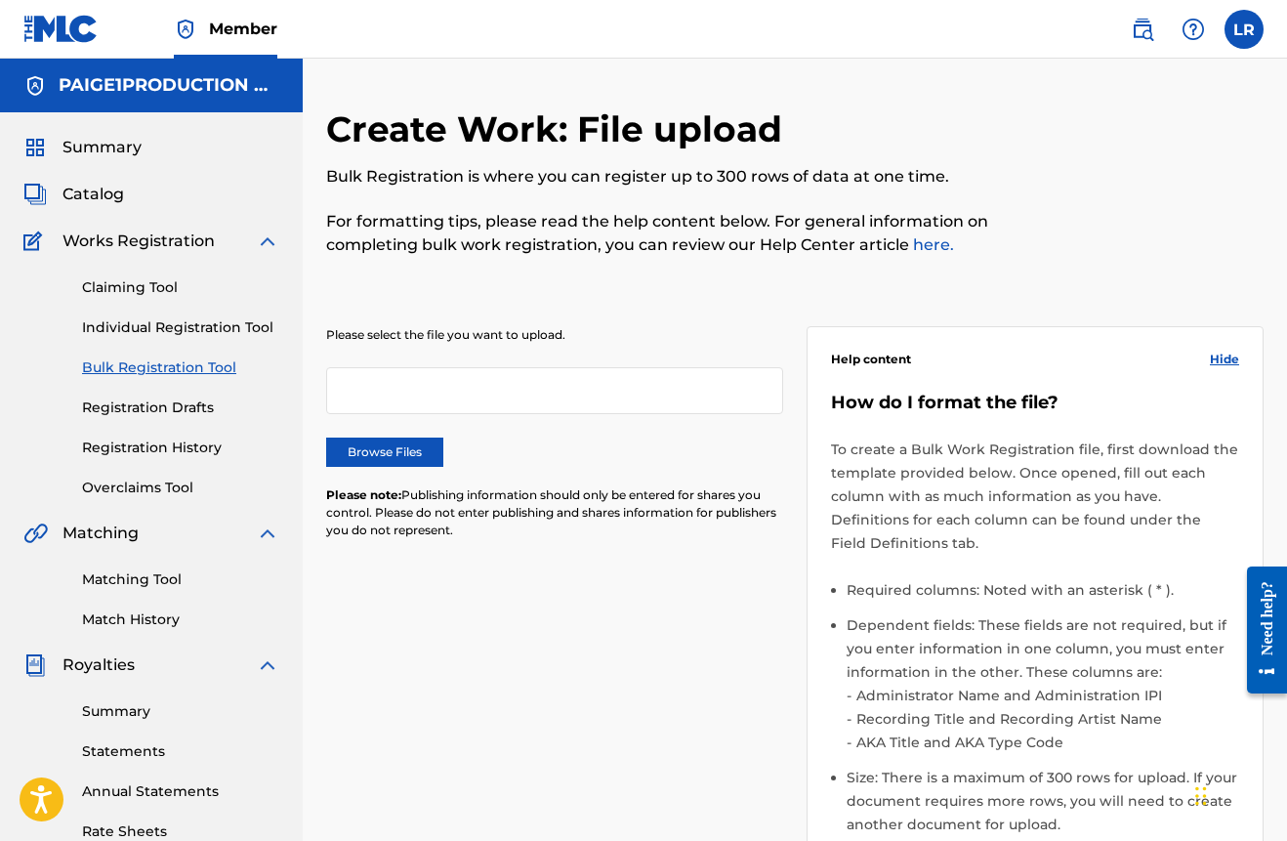
click at [153, 417] on link "Registration Drafts" at bounding box center [180, 407] width 197 height 21
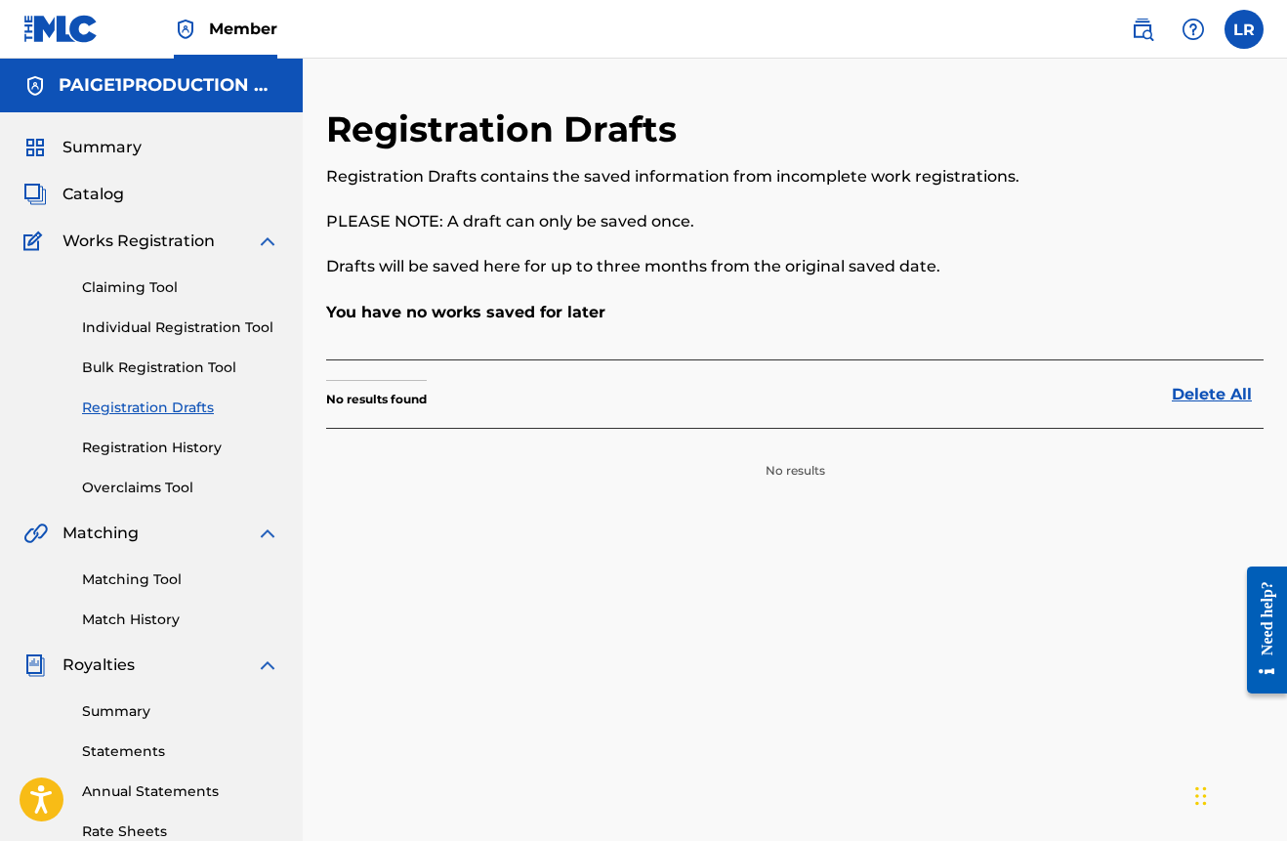
click at [151, 449] on link "Registration History" at bounding box center [180, 447] width 197 height 21
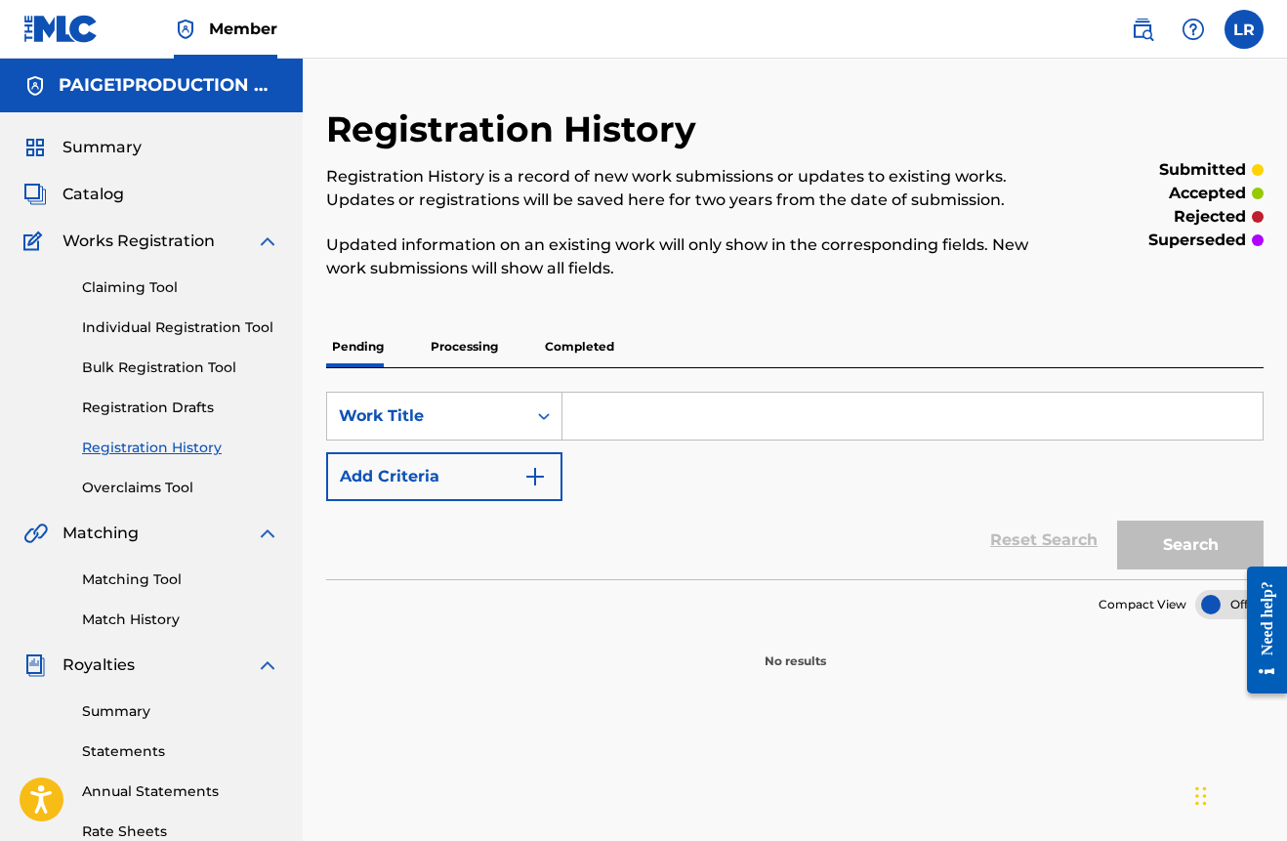
click at [95, 194] on span "Catalog" at bounding box center [93, 194] width 62 height 23
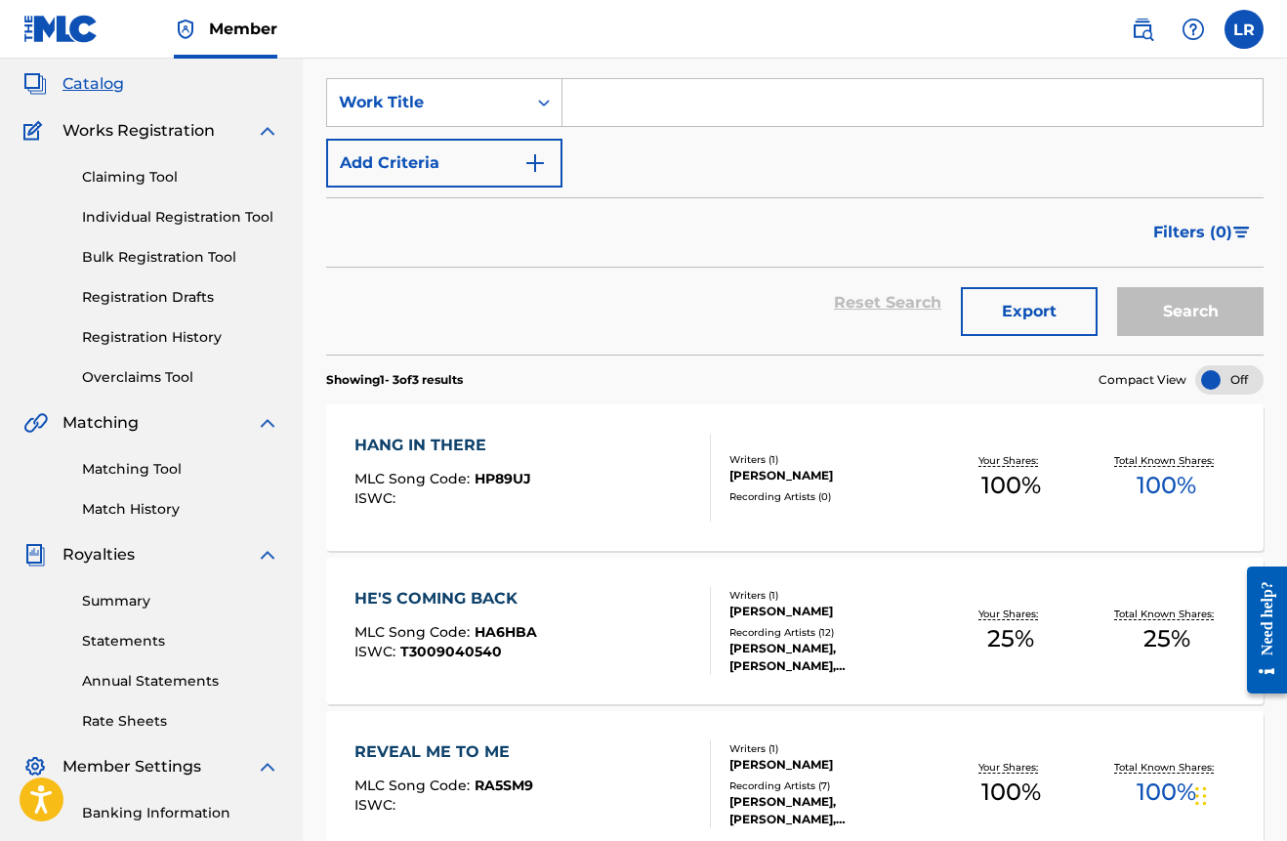
scroll to position [114, 0]
